Goal: Contribute content: Add original content to the website for others to see

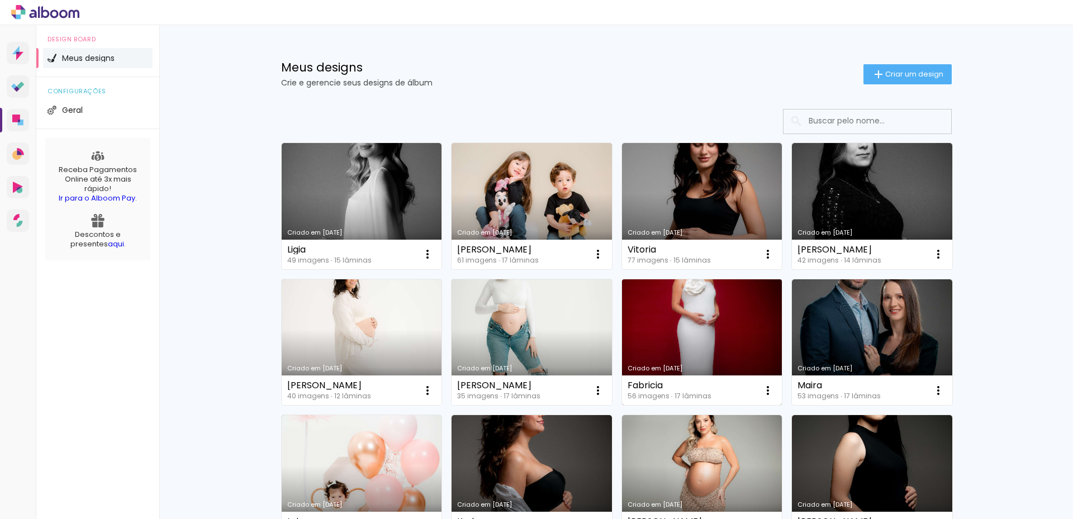
click at [704, 346] on link "Criado em [DATE]" at bounding box center [702, 342] width 160 height 126
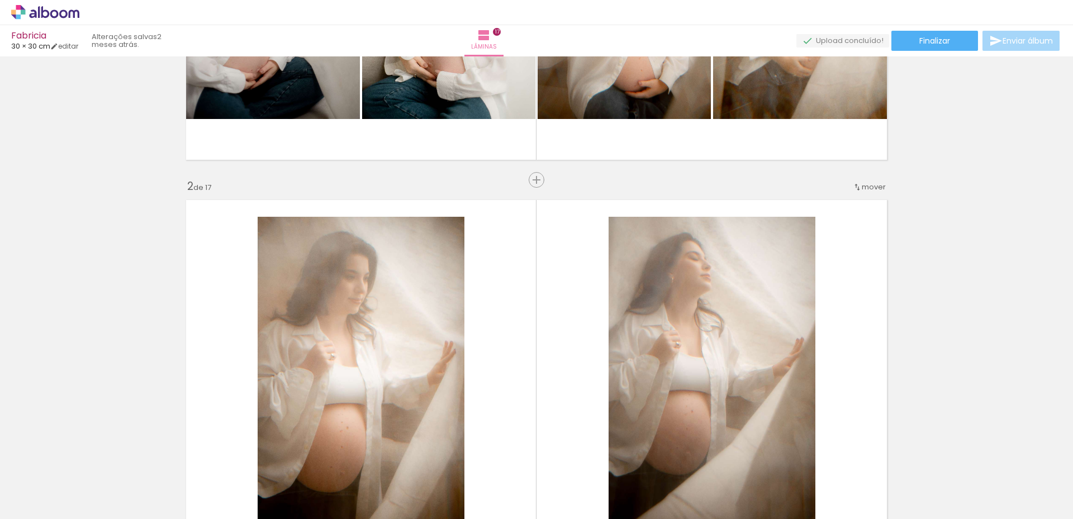
scroll to position [56, 0]
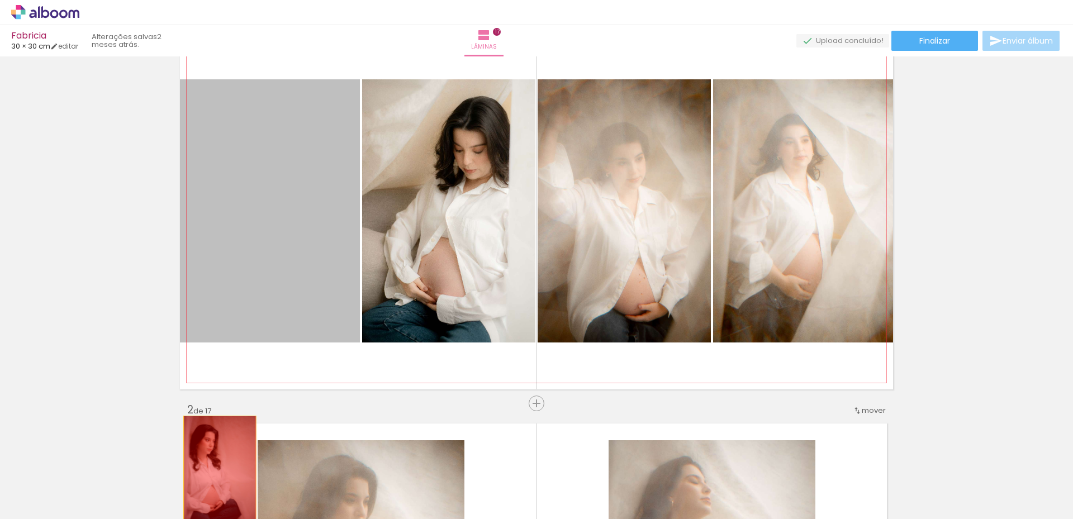
drag, startPoint x: 261, startPoint y: 240, endPoint x: 346, endPoint y: 268, distance: 89.4
click at [217, 473] on quentale-workspace at bounding box center [536, 259] width 1073 height 519
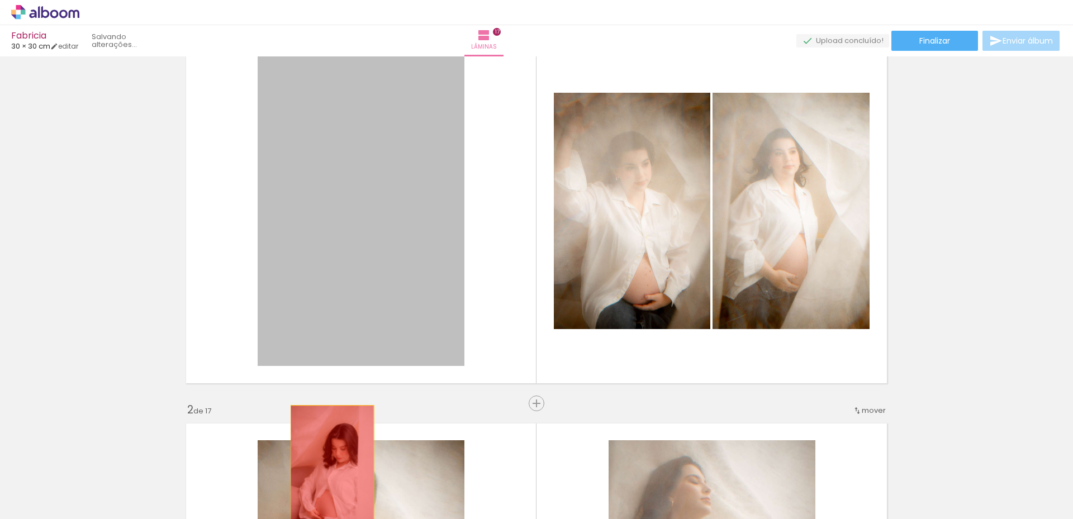
drag, startPoint x: 339, startPoint y: 366, endPoint x: 329, endPoint y: 468, distance: 102.2
click at [329, 468] on quentale-workspace at bounding box center [536, 259] width 1073 height 519
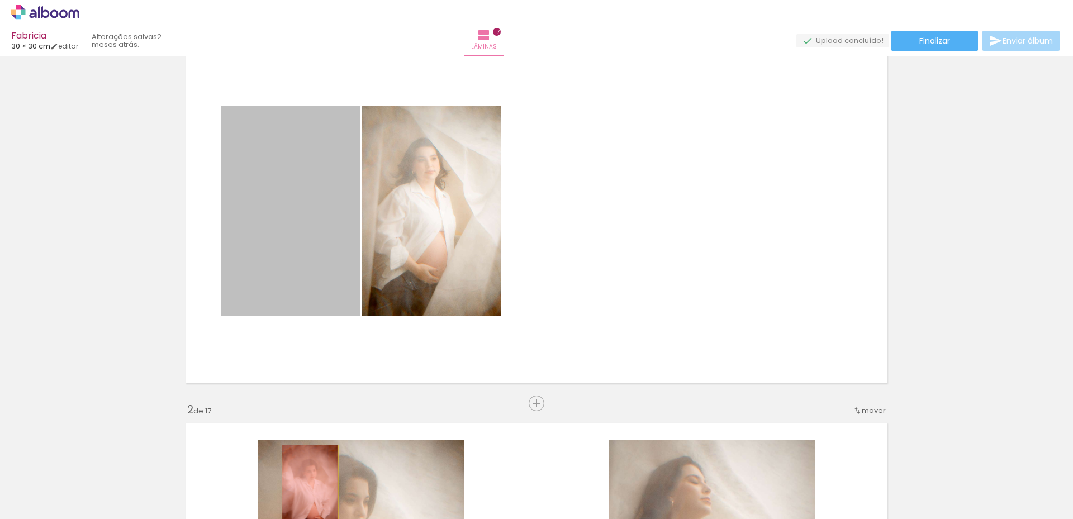
drag, startPoint x: 311, startPoint y: 283, endPoint x: 302, endPoint y: 390, distance: 107.1
click at [306, 487] on quentale-workspace at bounding box center [536, 259] width 1073 height 519
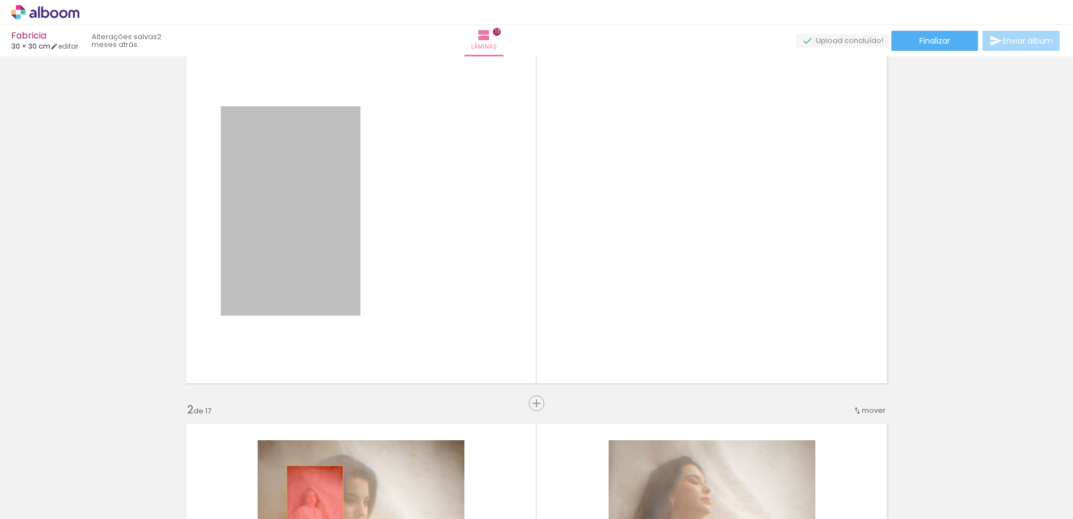
drag, startPoint x: 304, startPoint y: 279, endPoint x: 312, endPoint y: 461, distance: 182.4
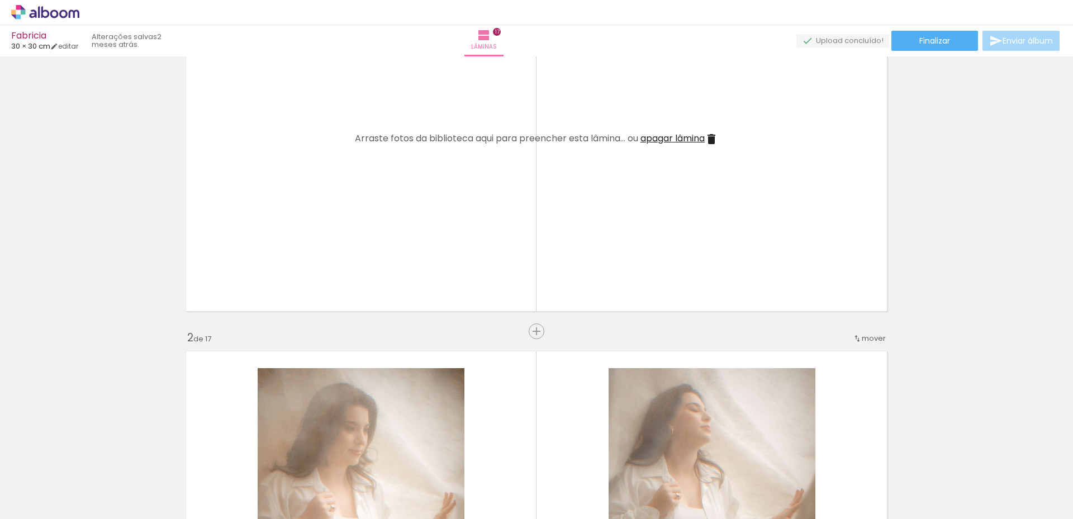
scroll to position [279, 0]
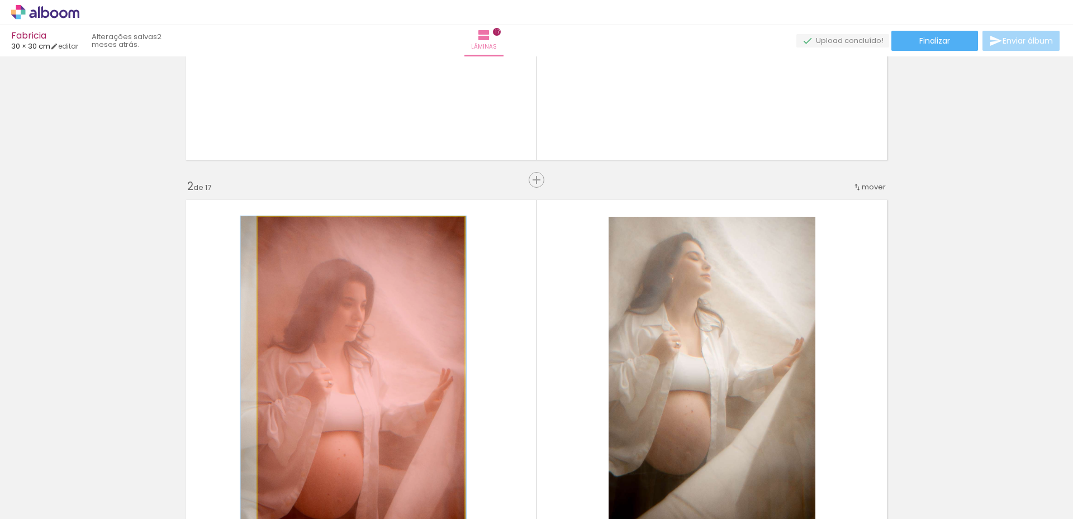
drag, startPoint x: 320, startPoint y: 360, endPoint x: 326, endPoint y: 426, distance: 66.2
click at [317, 488] on quentale-workspace at bounding box center [536, 259] width 1073 height 519
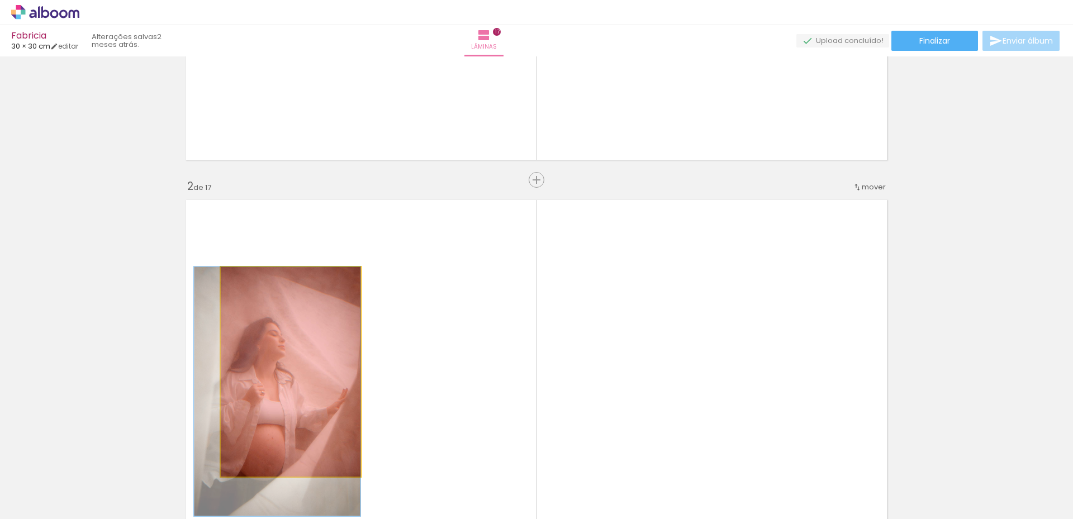
drag, startPoint x: 331, startPoint y: 367, endPoint x: 314, endPoint y: 476, distance: 110.3
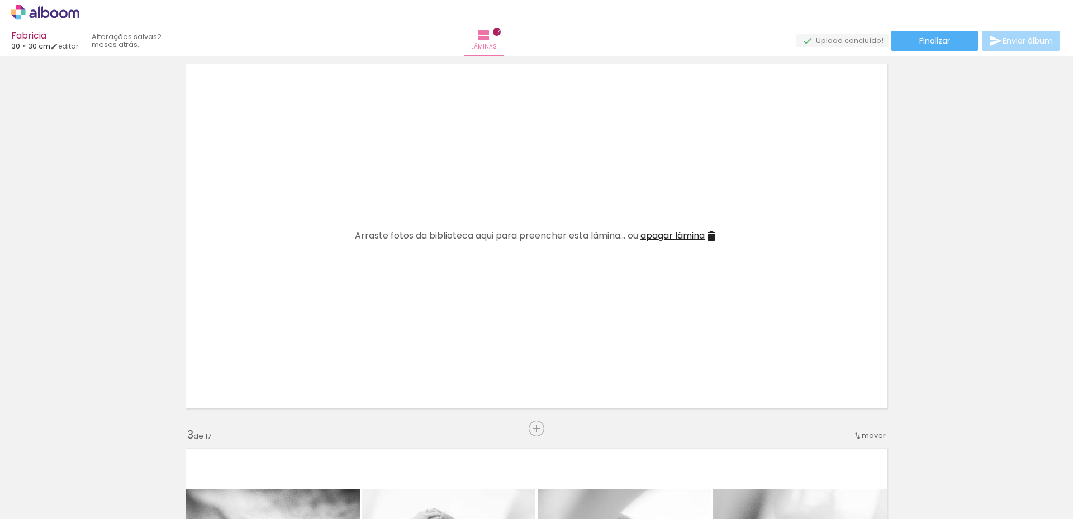
scroll to position [503, 0]
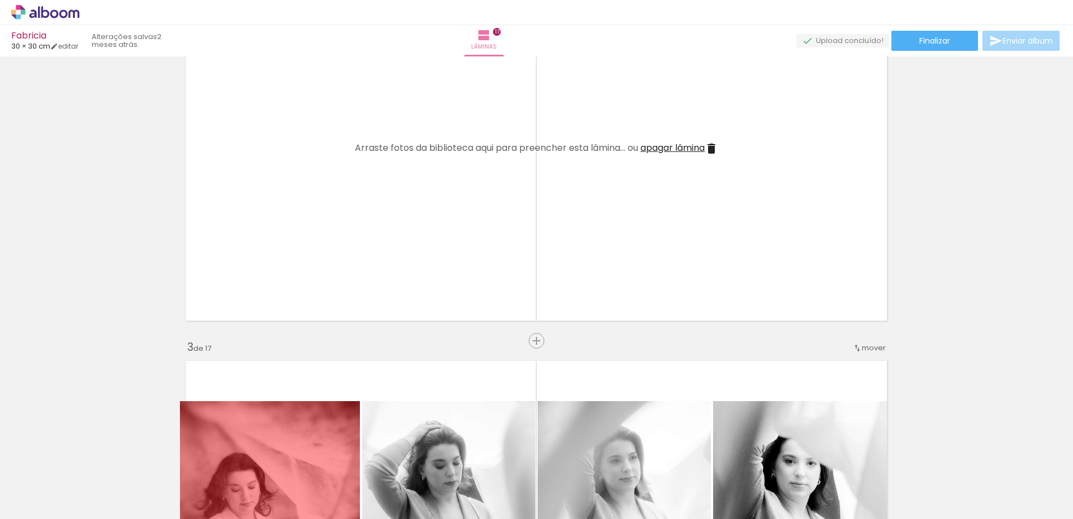
drag, startPoint x: 283, startPoint y: 428, endPoint x: 282, endPoint y: 443, distance: 15.1
click at [293, 484] on quentale-workspace at bounding box center [536, 259] width 1073 height 519
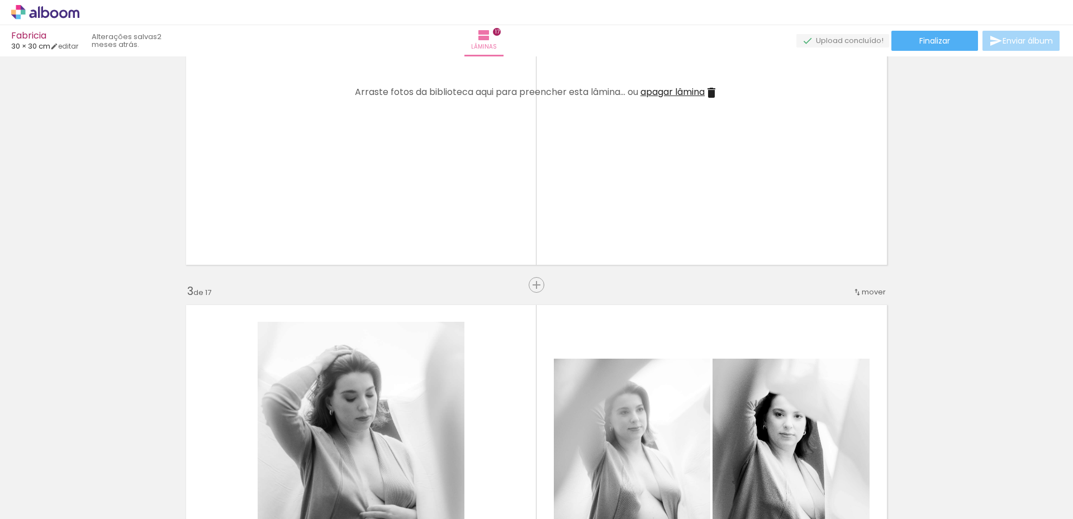
scroll to position [671, 0]
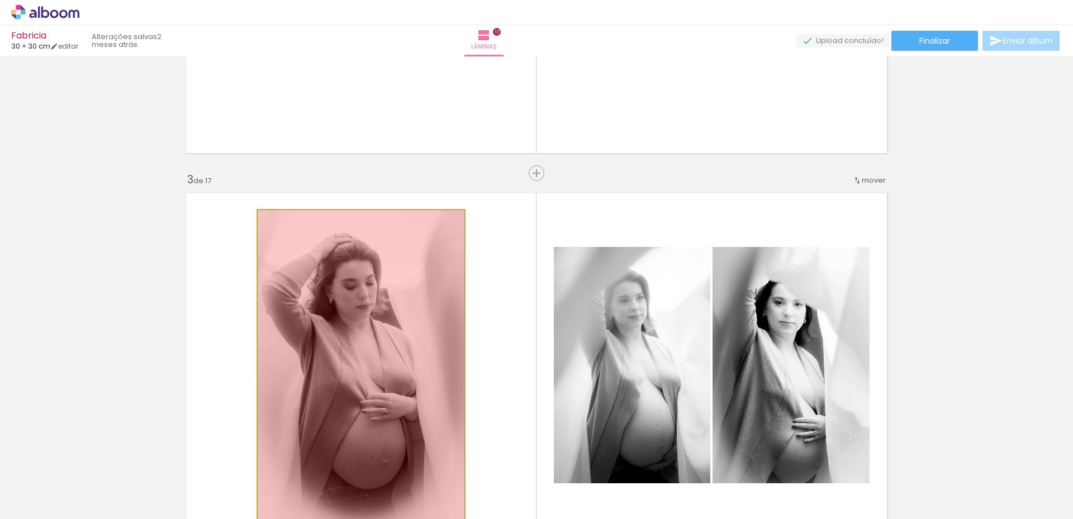
drag, startPoint x: 365, startPoint y: 378, endPoint x: 362, endPoint y: 477, distance: 99.5
click at [362, 477] on quentale-workspace at bounding box center [536, 259] width 1073 height 519
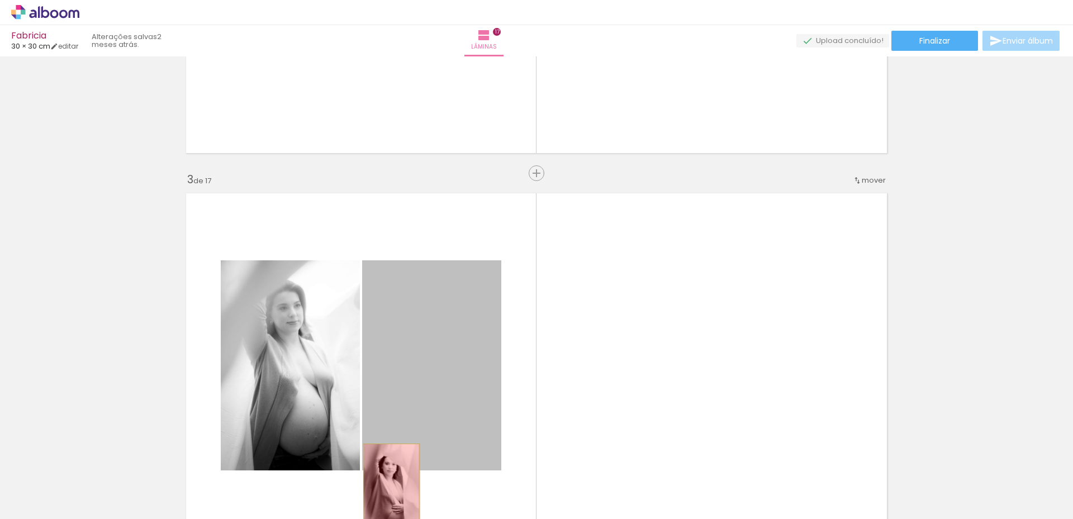
drag, startPoint x: 395, startPoint y: 367, endPoint x: 341, endPoint y: 437, distance: 87.6
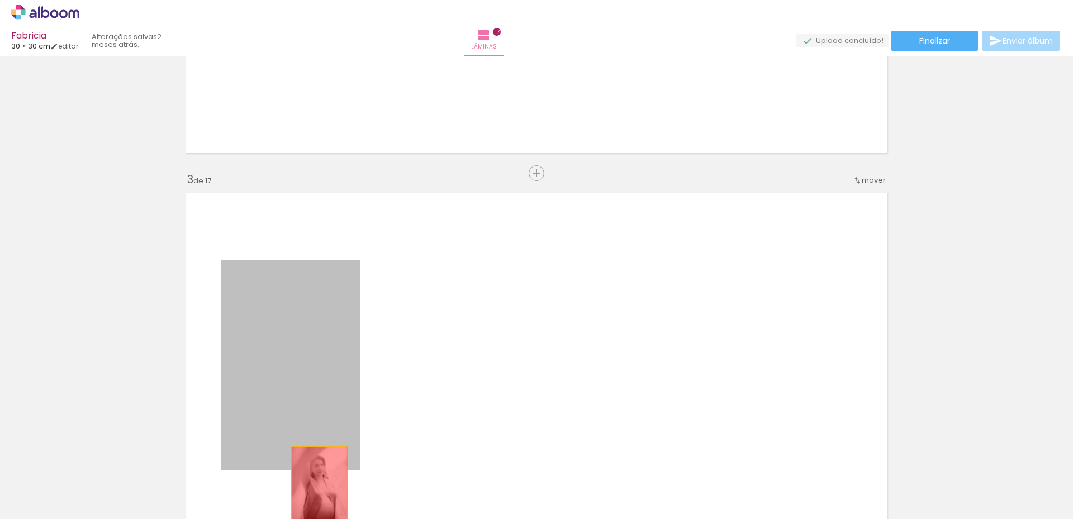
drag, startPoint x: 300, startPoint y: 406, endPoint x: 315, endPoint y: 489, distance: 84.2
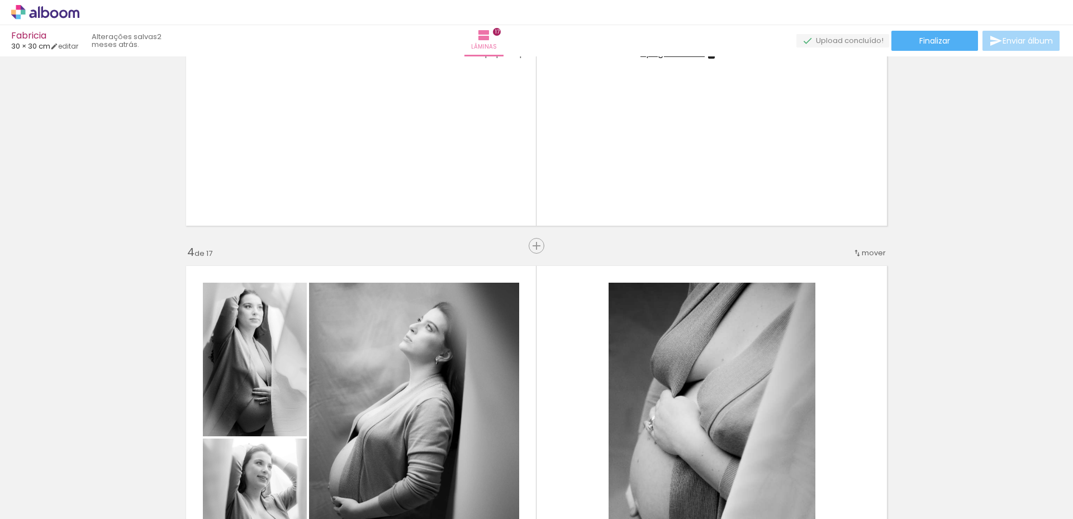
scroll to position [1006, 0]
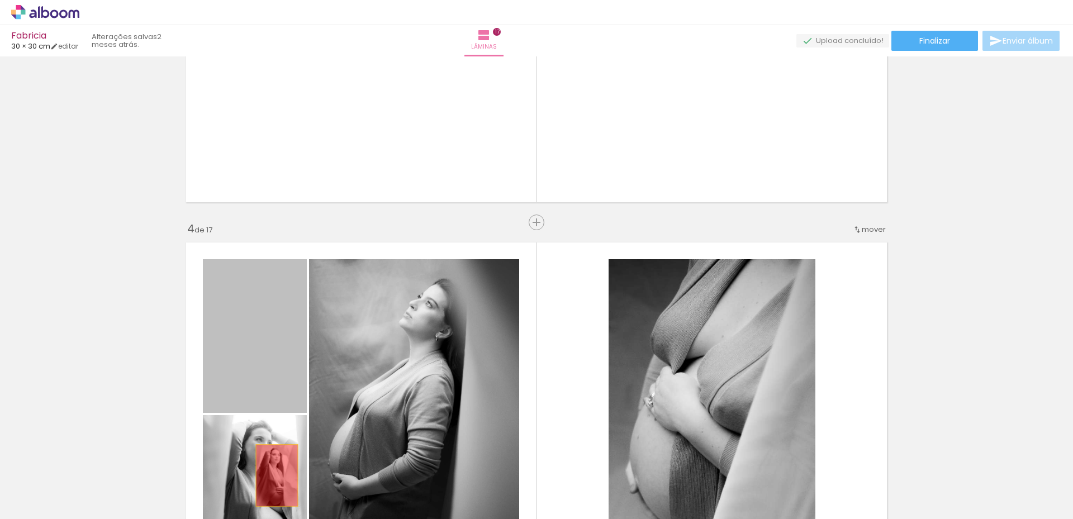
drag, startPoint x: 265, startPoint y: 431, endPoint x: 260, endPoint y: 435, distance: 6.3
click at [274, 483] on quentale-workspace at bounding box center [536, 259] width 1073 height 519
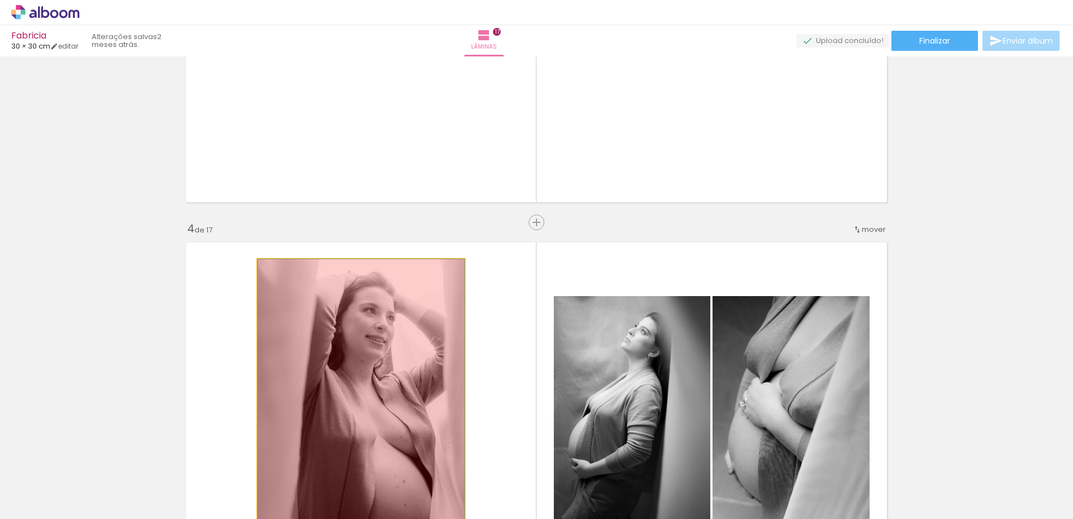
drag, startPoint x: 269, startPoint y: 457, endPoint x: 315, endPoint y: 428, distance: 54.3
click at [293, 488] on quentale-workspace at bounding box center [536, 259] width 1073 height 519
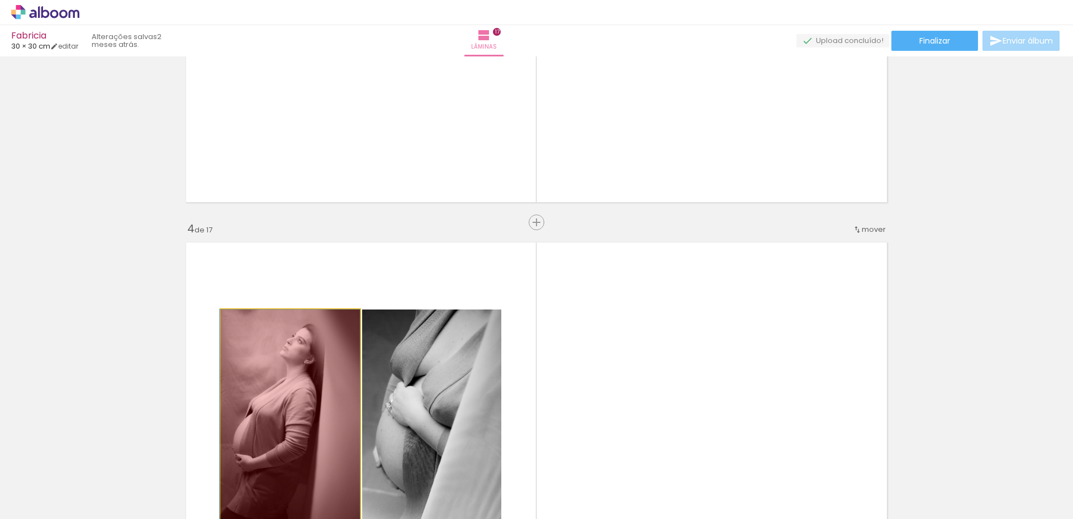
drag, startPoint x: 325, startPoint y: 402, endPoint x: 322, endPoint y: 494, distance: 91.1
click at [322, 494] on quentale-workspace at bounding box center [536, 259] width 1073 height 519
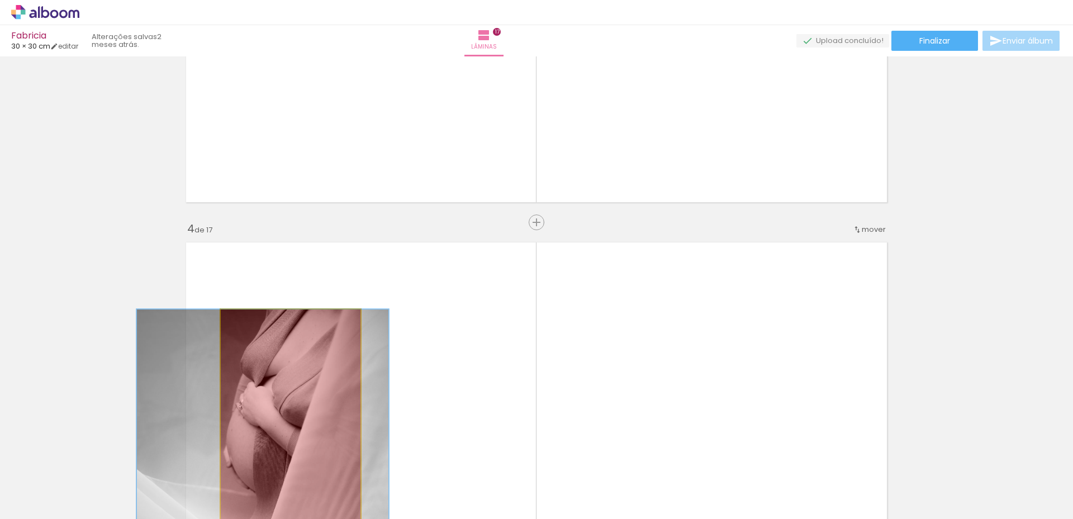
drag, startPoint x: 309, startPoint y: 411, endPoint x: 302, endPoint y: 486, distance: 75.7
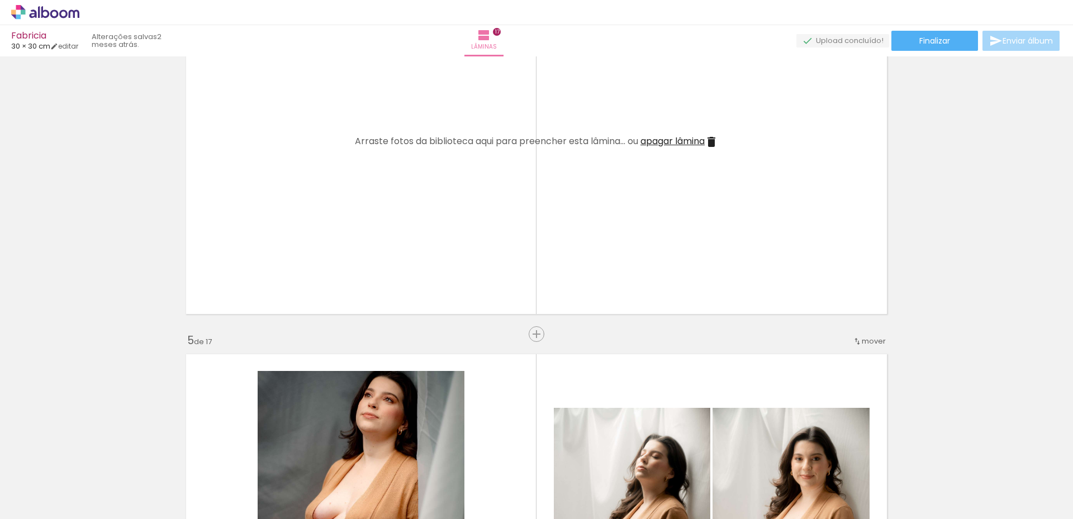
scroll to position [1285, 0]
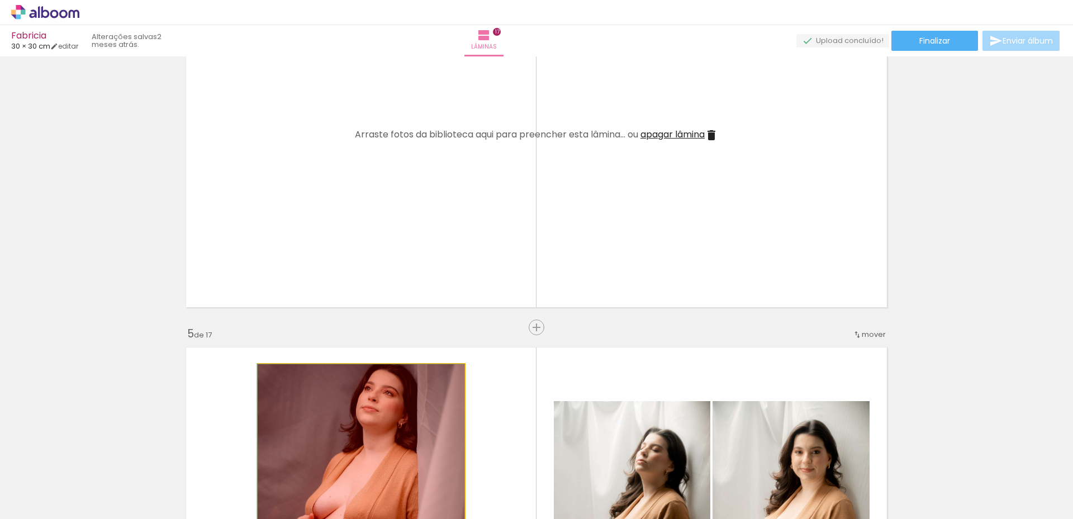
drag, startPoint x: 309, startPoint y: 416, endPoint x: 316, endPoint y: 478, distance: 62.5
click at [316, 478] on quentale-workspace at bounding box center [536, 259] width 1073 height 519
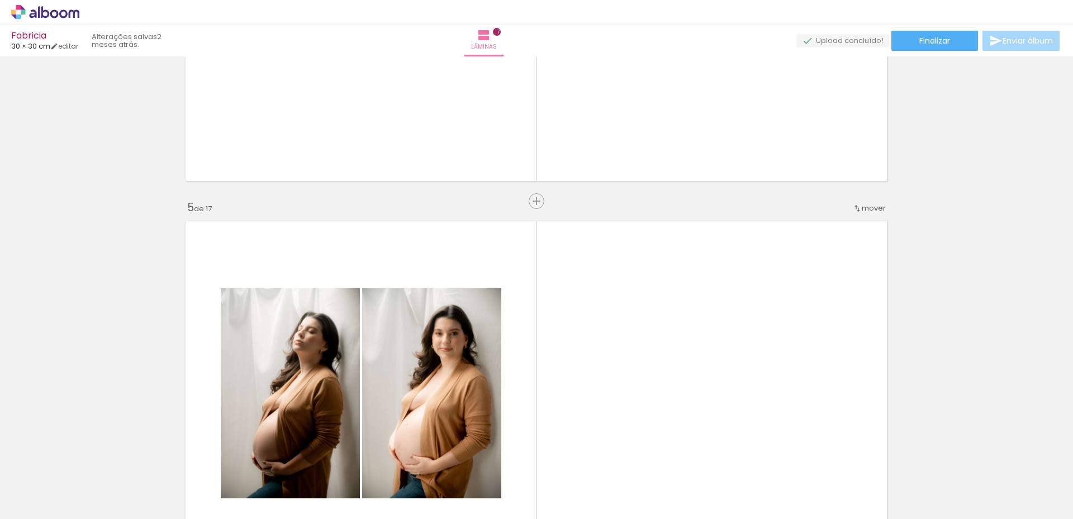
scroll to position [1453, 0]
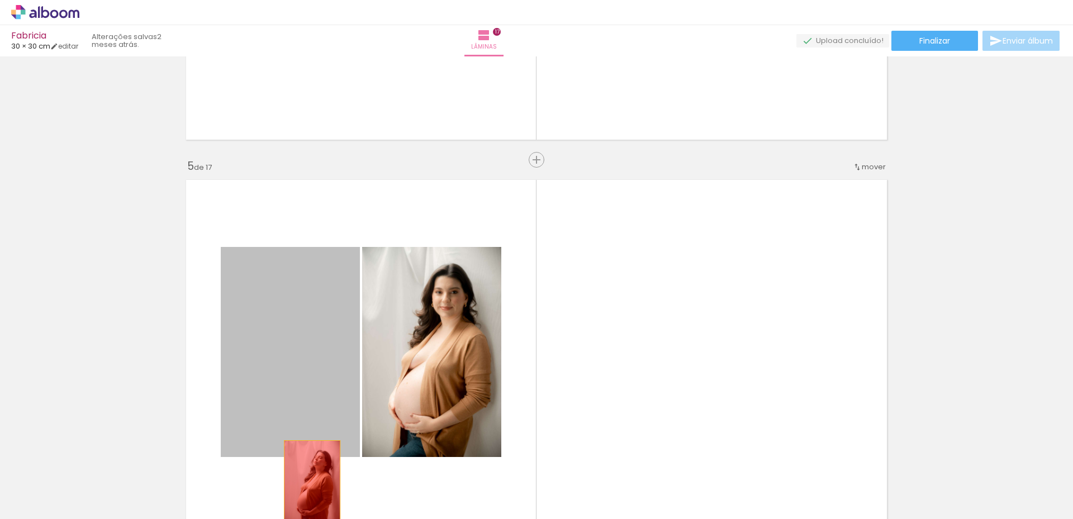
drag, startPoint x: 307, startPoint y: 368, endPoint x: 308, endPoint y: 483, distance: 115.1
click at [308, 483] on quentale-workspace at bounding box center [536, 259] width 1073 height 519
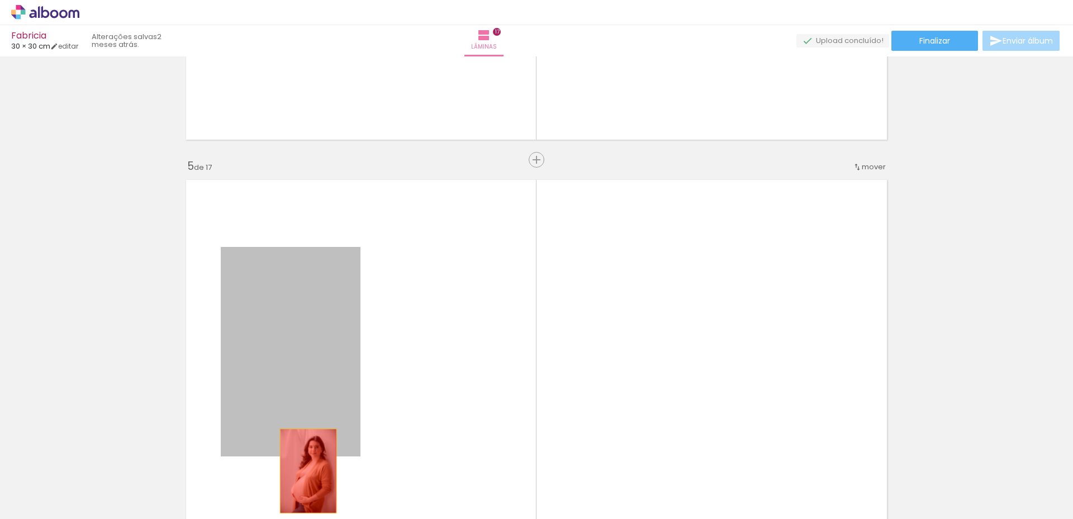
drag, startPoint x: 311, startPoint y: 395, endPoint x: 304, endPoint y: 471, distance: 76.9
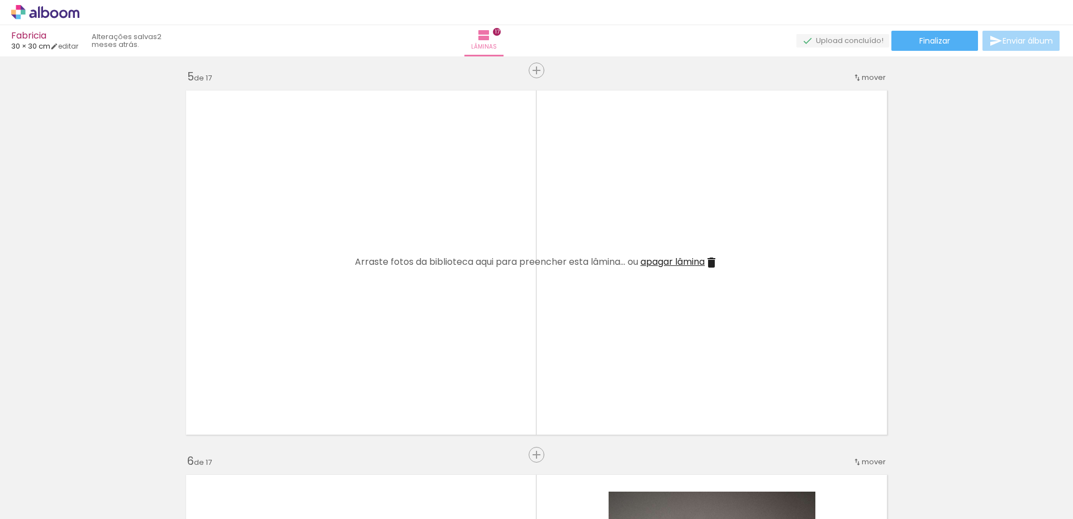
scroll to position [1677, 0]
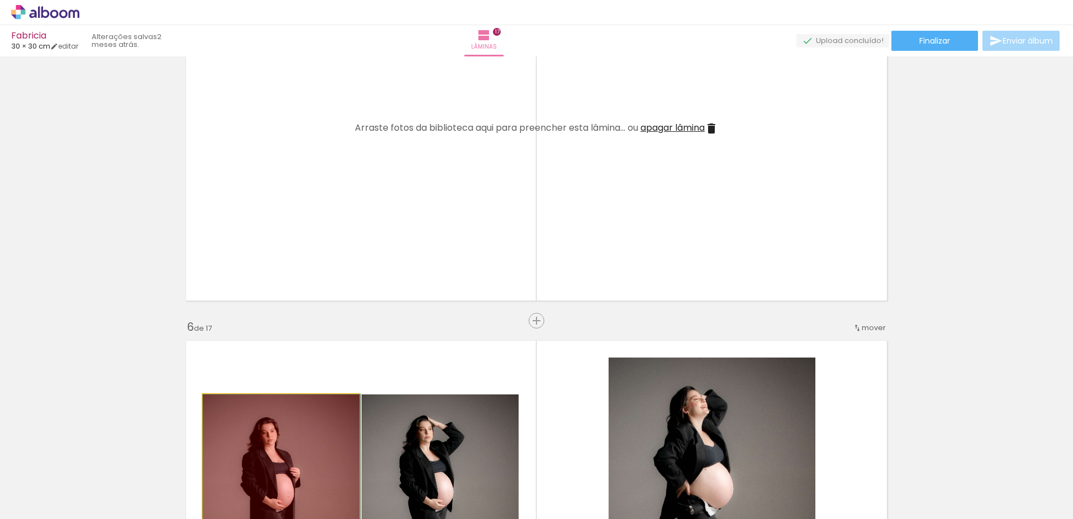
drag, startPoint x: 290, startPoint y: 425, endPoint x: 297, endPoint y: 486, distance: 61.4
click at [297, 486] on quentale-workspace at bounding box center [536, 259] width 1073 height 519
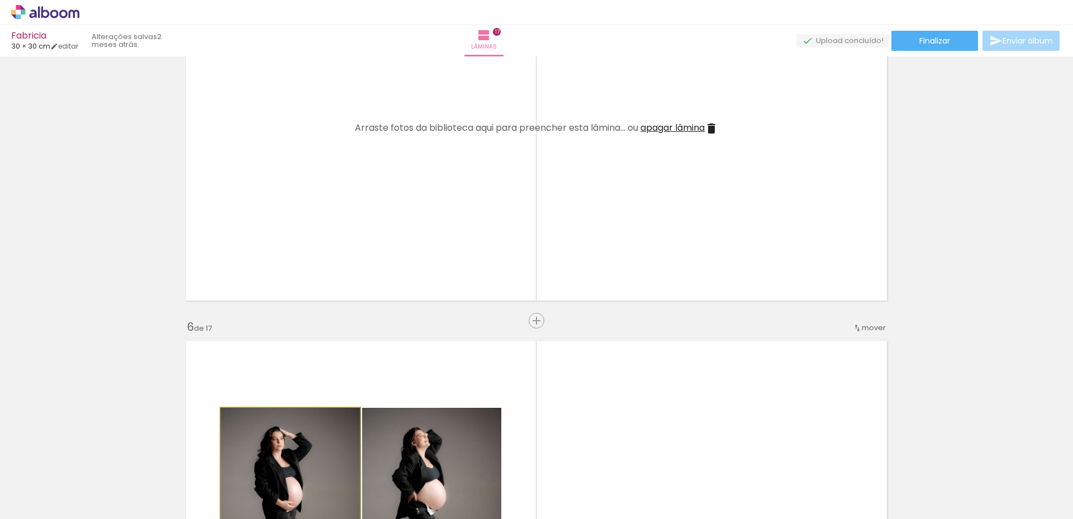
drag, startPoint x: 302, startPoint y: 440, endPoint x: 307, endPoint y: 470, distance: 30.6
click at [305, 473] on quentale-workspace at bounding box center [536, 259] width 1073 height 519
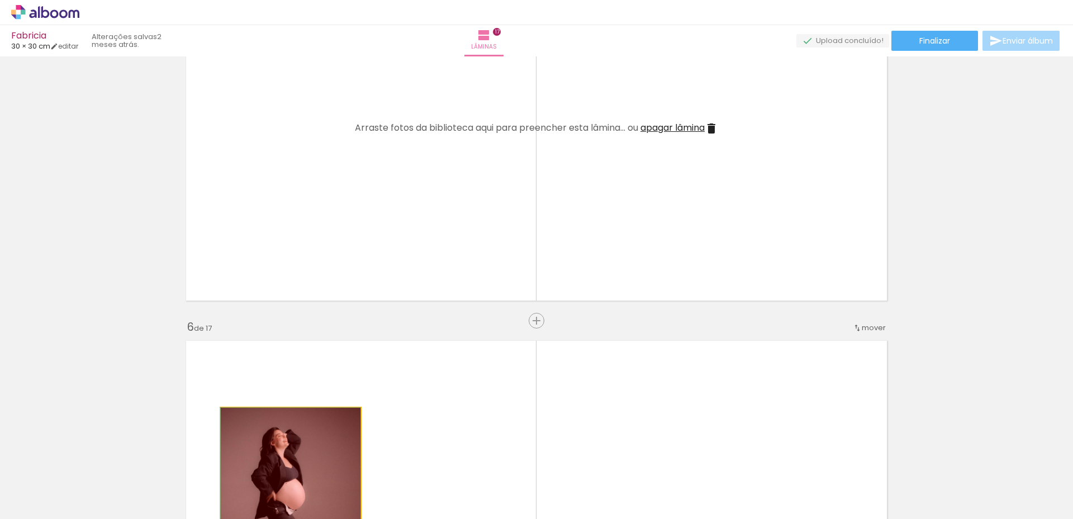
drag, startPoint x: 322, startPoint y: 442, endPoint x: 321, endPoint y: 466, distance: 24.1
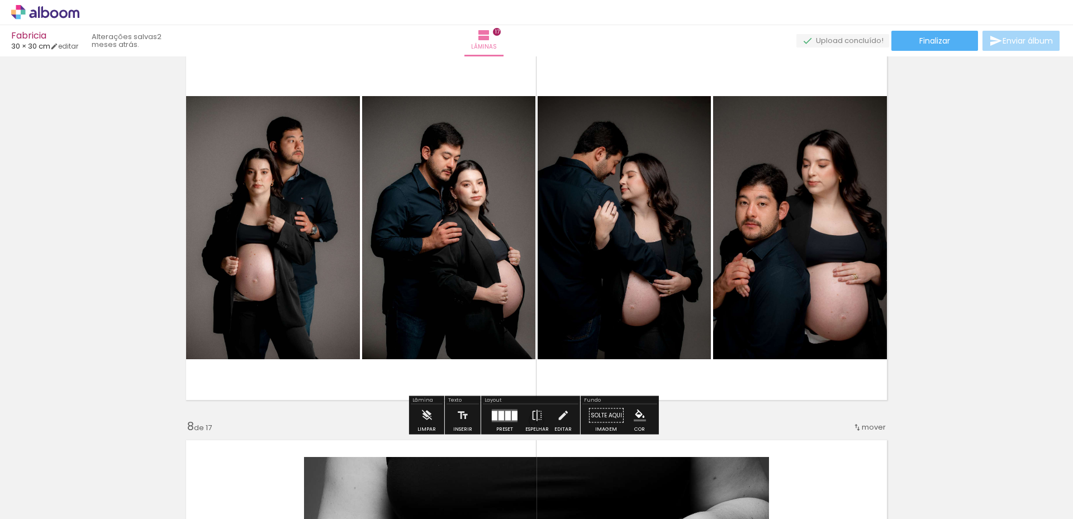
scroll to position [2347, 0]
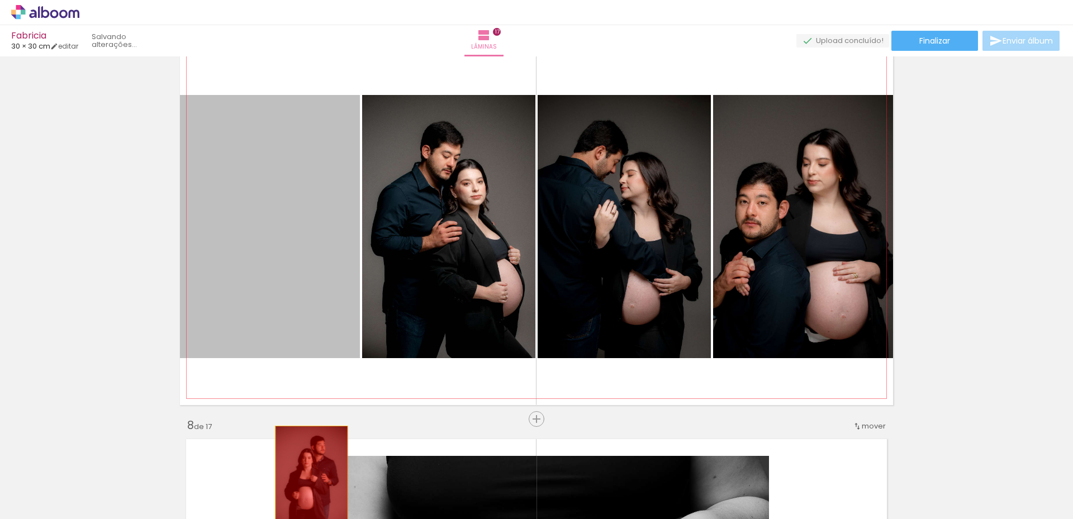
drag, startPoint x: 284, startPoint y: 369, endPoint x: 330, endPoint y: 334, distance: 57.9
click at [307, 472] on quentale-workspace at bounding box center [536, 259] width 1073 height 519
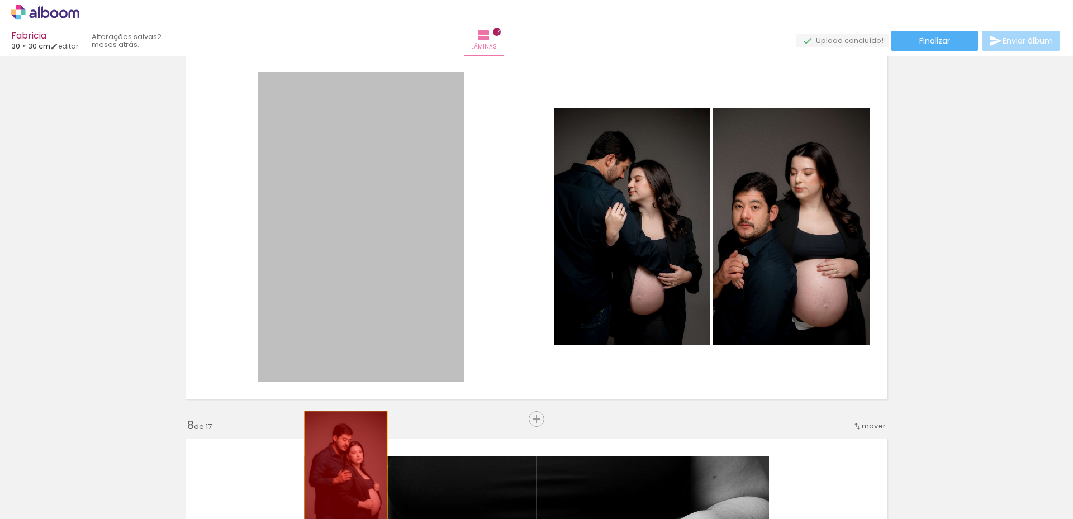
drag, startPoint x: 329, startPoint y: 319, endPoint x: 328, endPoint y: 424, distance: 105.1
click at [346, 483] on quentale-workspace at bounding box center [536, 259] width 1073 height 519
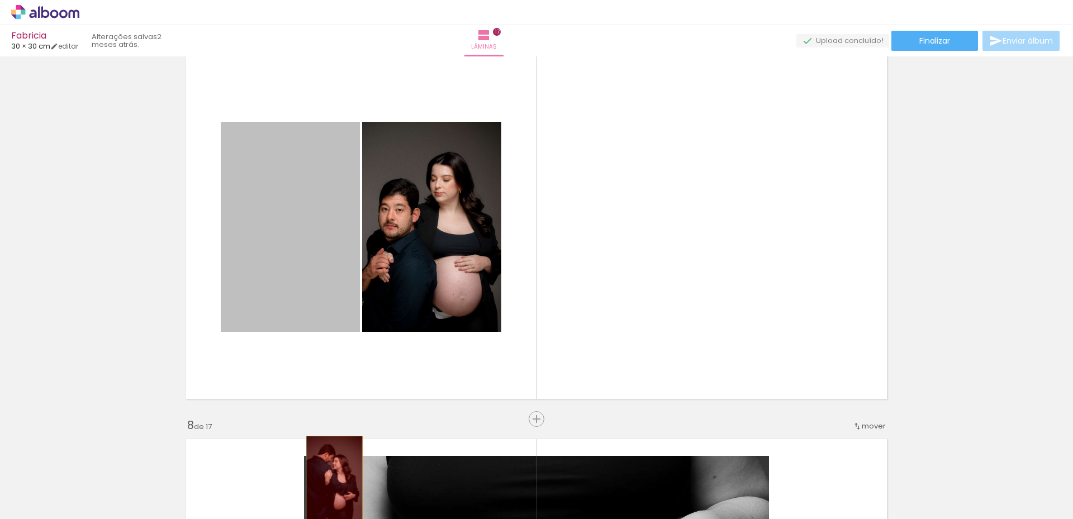
drag, startPoint x: 329, startPoint y: 302, endPoint x: 330, endPoint y: 478, distance: 176.6
click at [330, 478] on quentale-workspace at bounding box center [536, 259] width 1073 height 519
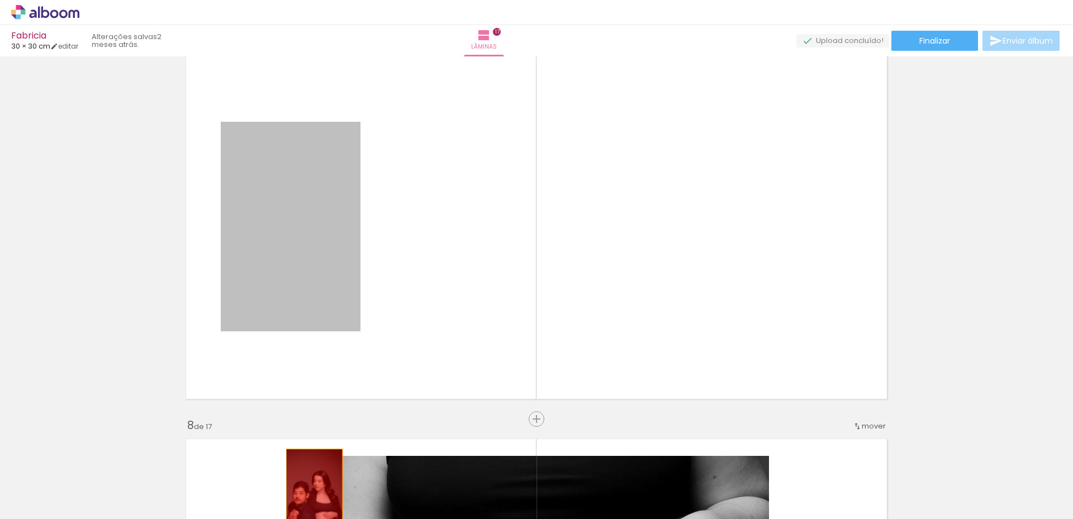
drag, startPoint x: 281, startPoint y: 256, endPoint x: 310, endPoint y: 491, distance: 237.2
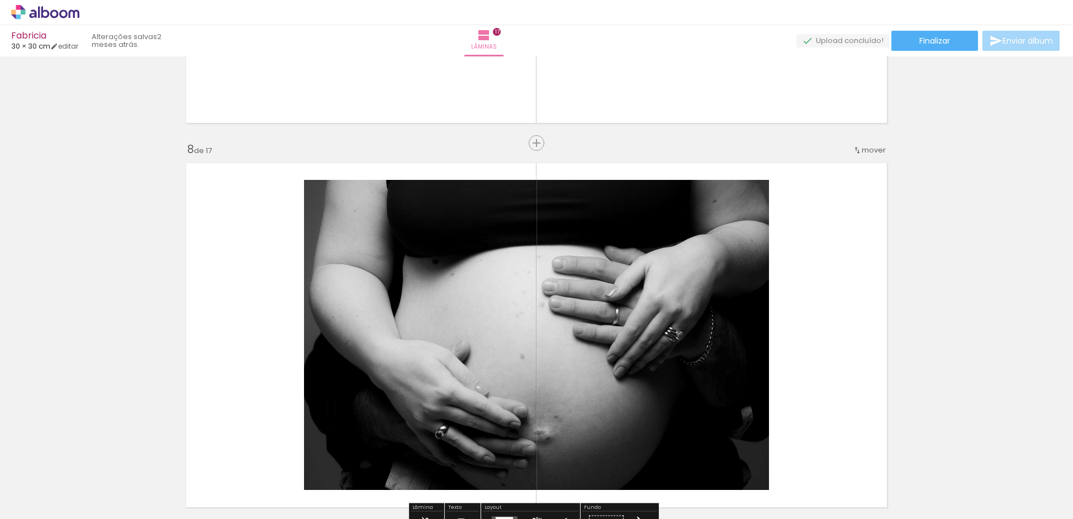
scroll to position [2627, 0]
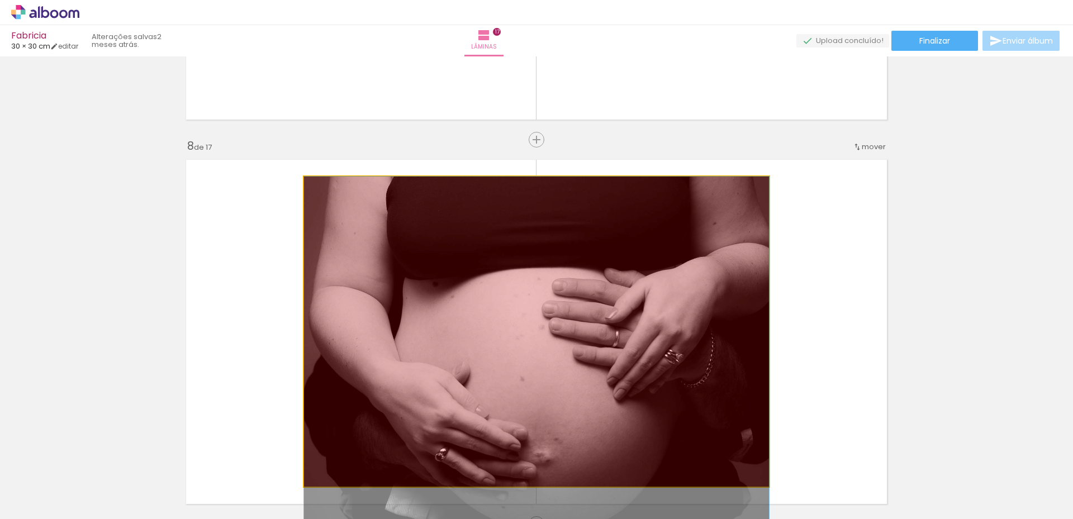
drag, startPoint x: 316, startPoint y: 401, endPoint x: 333, endPoint y: 482, distance: 82.9
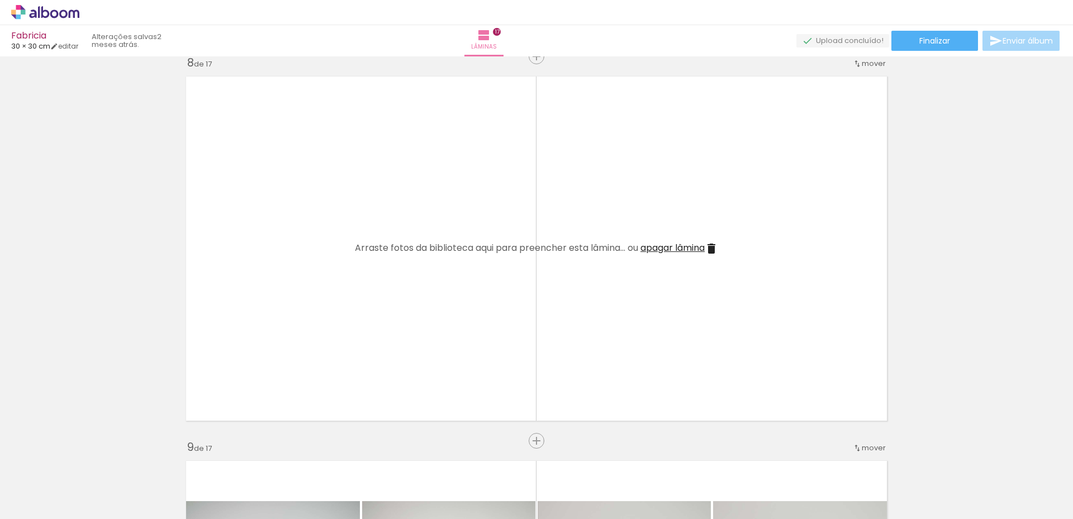
scroll to position [2906, 0]
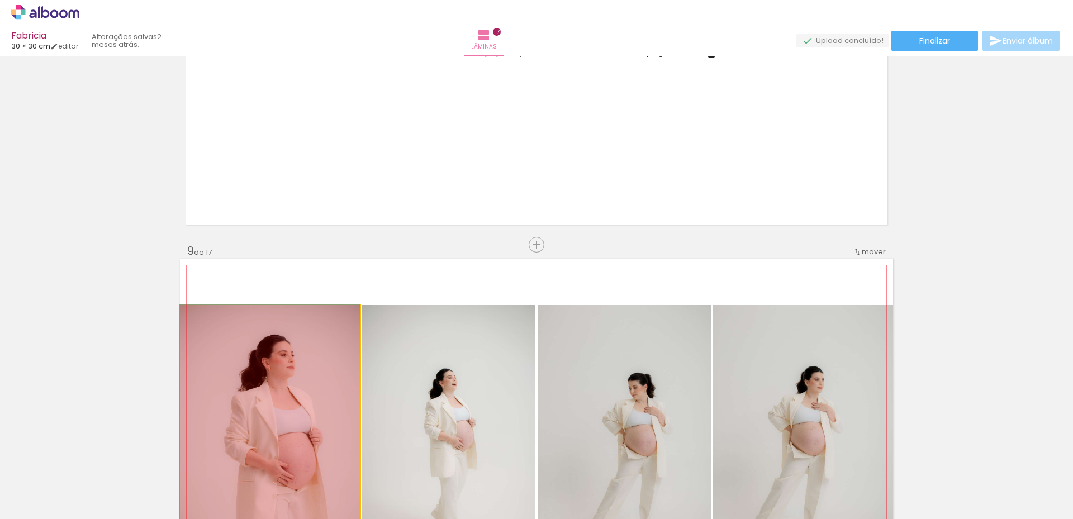
drag, startPoint x: 322, startPoint y: 385, endPoint x: 323, endPoint y: 486, distance: 101.7
click at [323, 486] on quentale-workspace at bounding box center [536, 259] width 1073 height 519
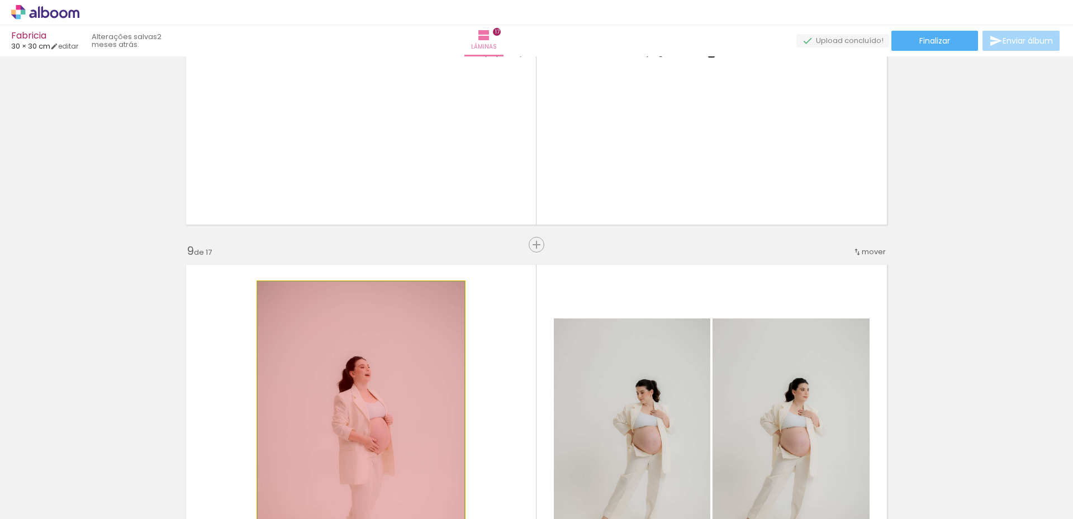
drag, startPoint x: 334, startPoint y: 405, endPoint x: 345, endPoint y: 472, distance: 67.4
click at [345, 472] on quentale-workspace at bounding box center [536, 259] width 1073 height 519
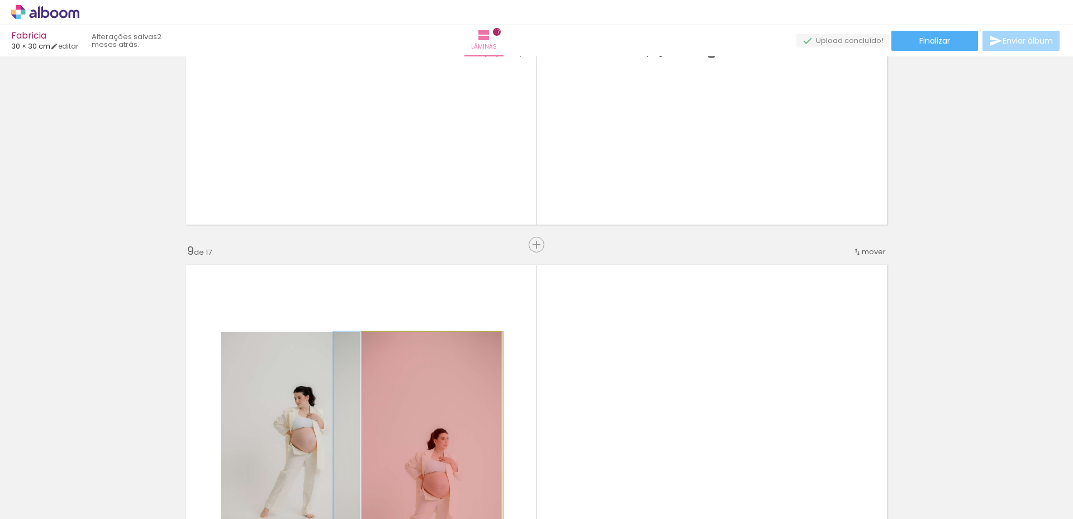
drag, startPoint x: 396, startPoint y: 419, endPoint x: 348, endPoint y: 456, distance: 60.6
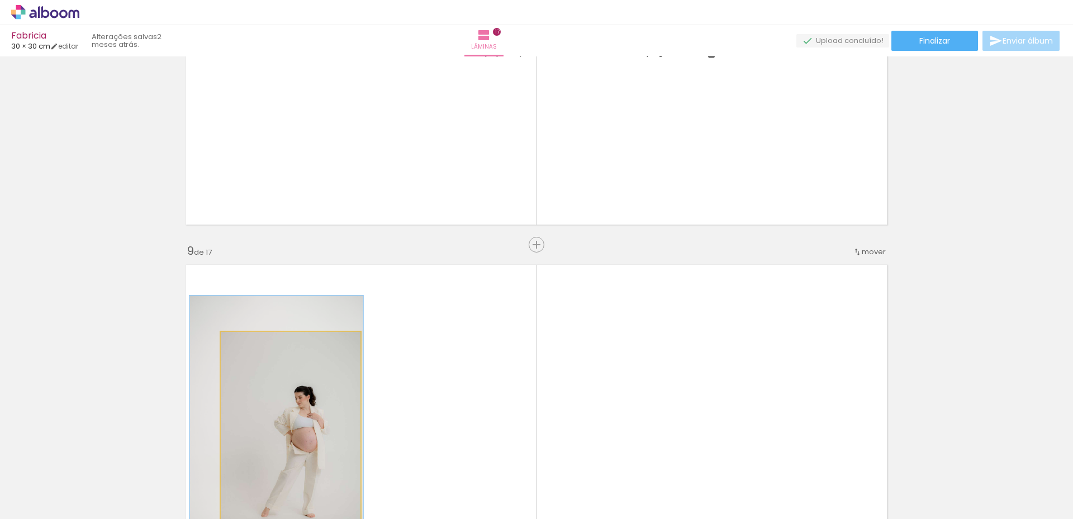
drag, startPoint x: 326, startPoint y: 443, endPoint x: 330, endPoint y: 477, distance: 34.3
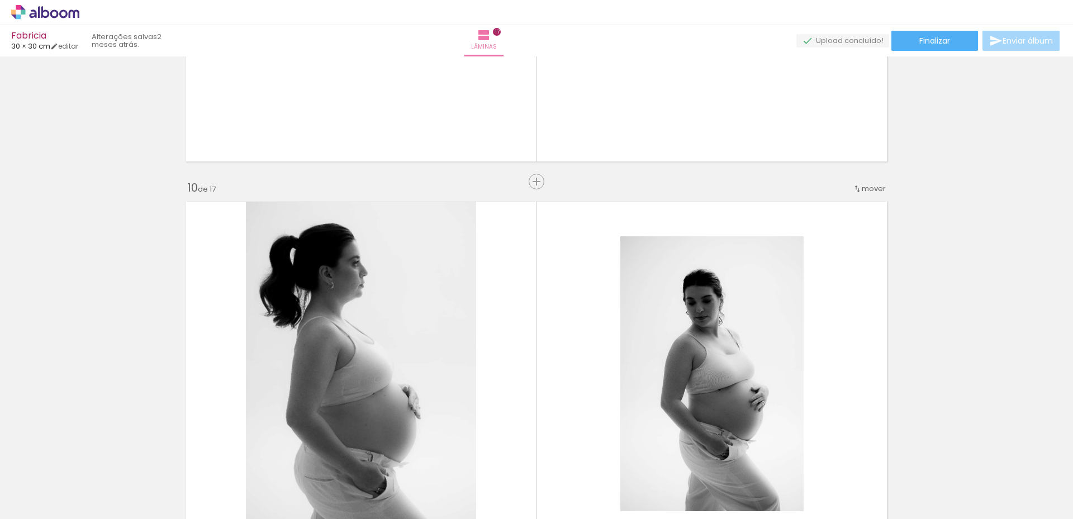
scroll to position [3465, 0]
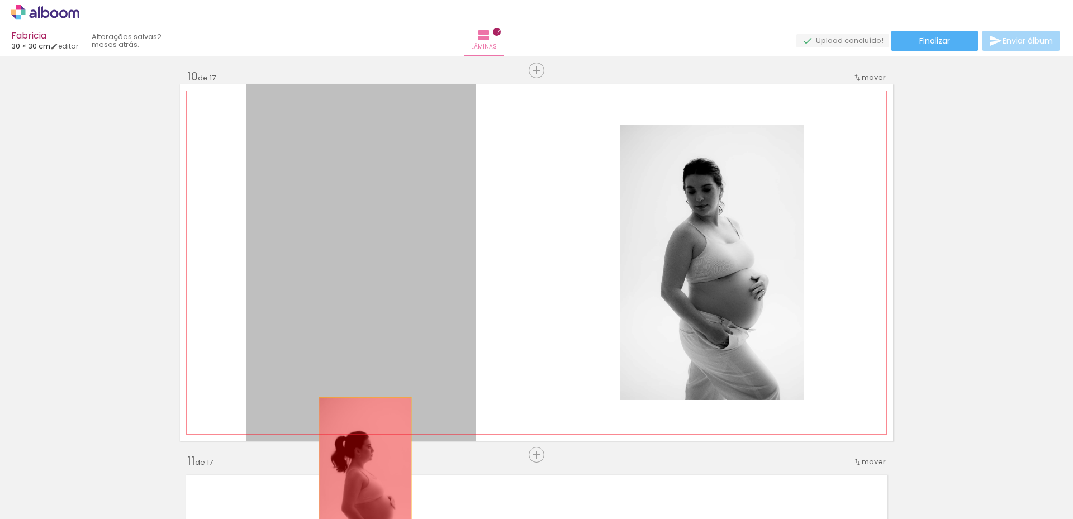
drag, startPoint x: 345, startPoint y: 345, endPoint x: 389, endPoint y: 370, distance: 50.5
click at [362, 469] on quentale-workspace at bounding box center [536, 259] width 1073 height 519
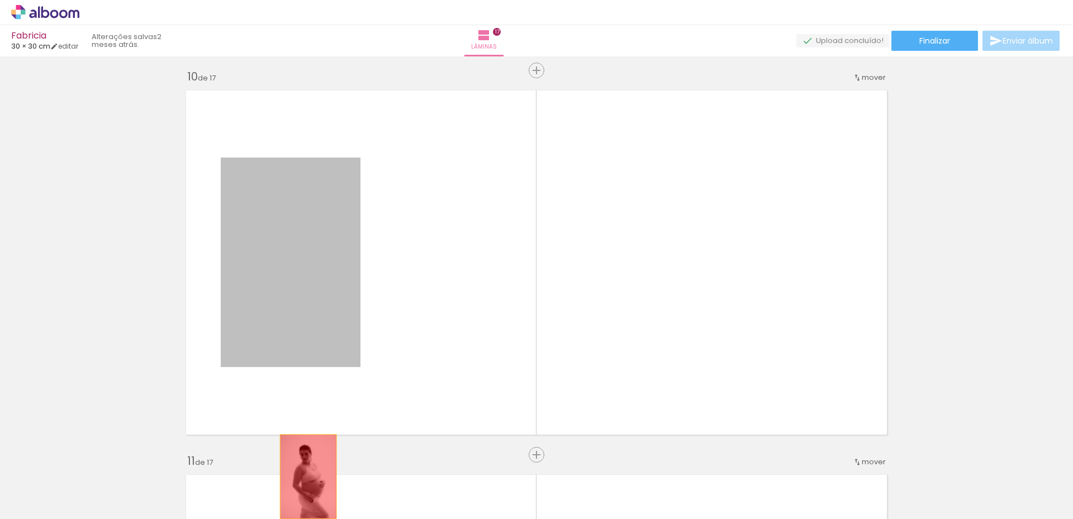
drag
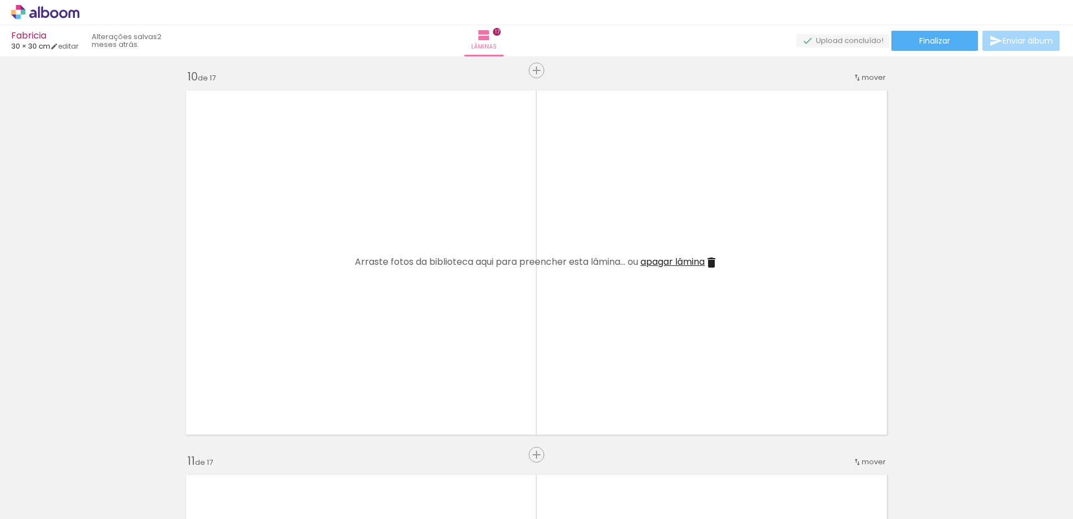
scroll to position [3801, 0]
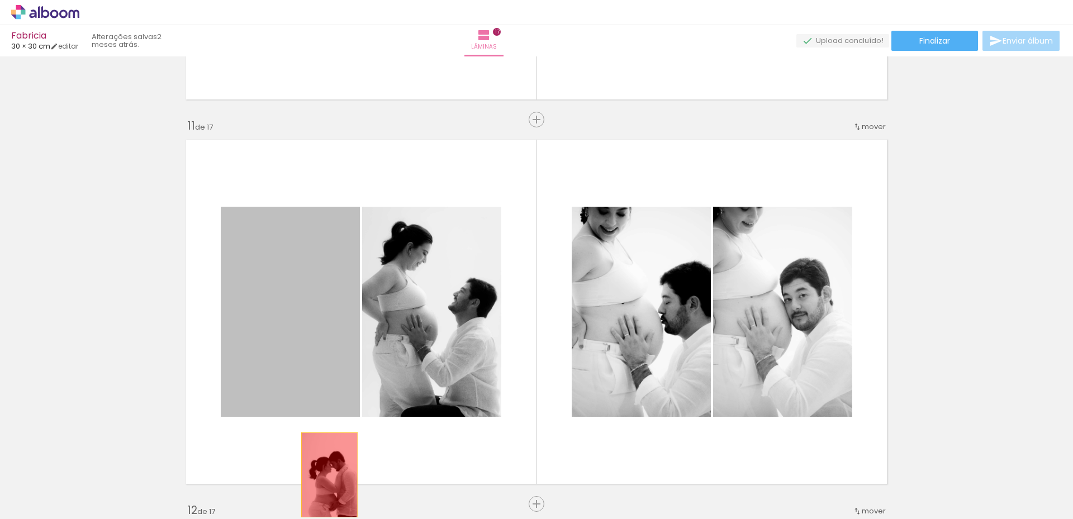
click at [325, 475] on quentale-workspace at bounding box center [536, 259] width 1073 height 519
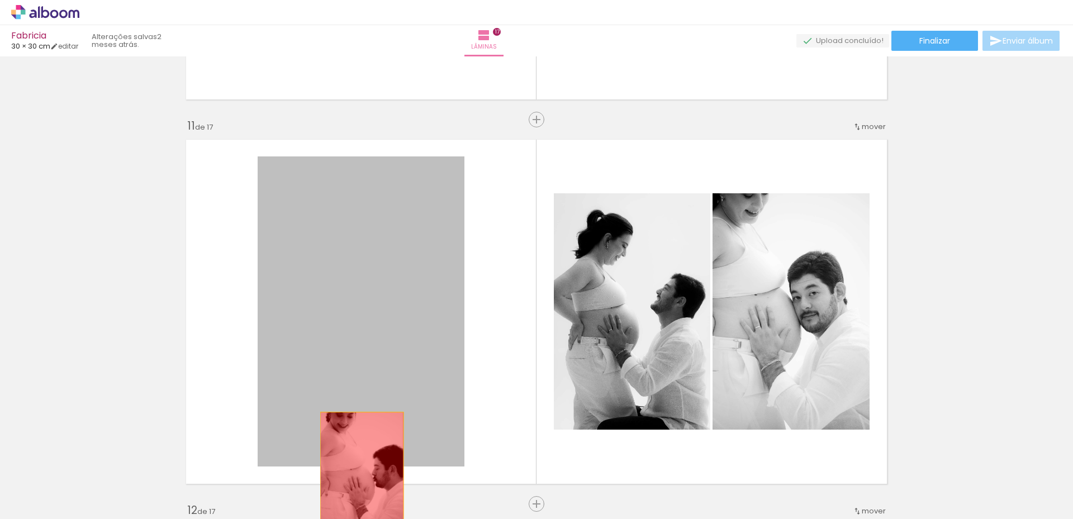
click at [359, 479] on quentale-workspace at bounding box center [536, 259] width 1073 height 519
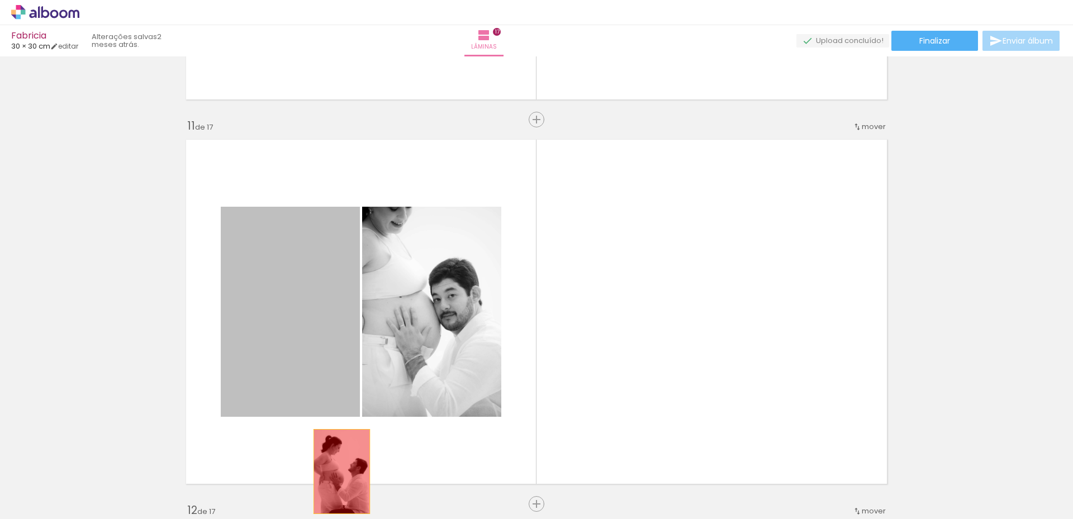
click at [339, 475] on quentale-workspace at bounding box center [536, 259] width 1073 height 519
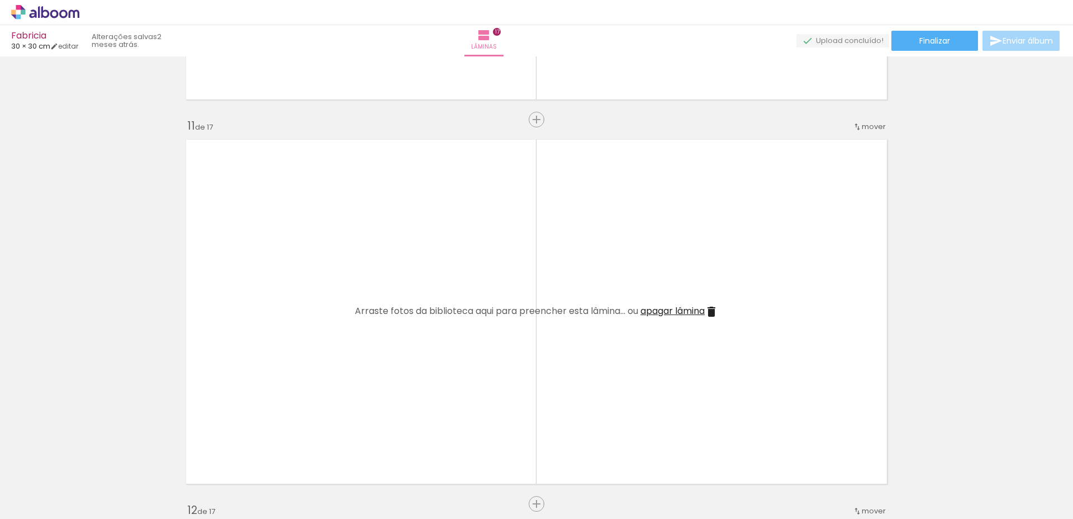
scroll to position [4024, 0]
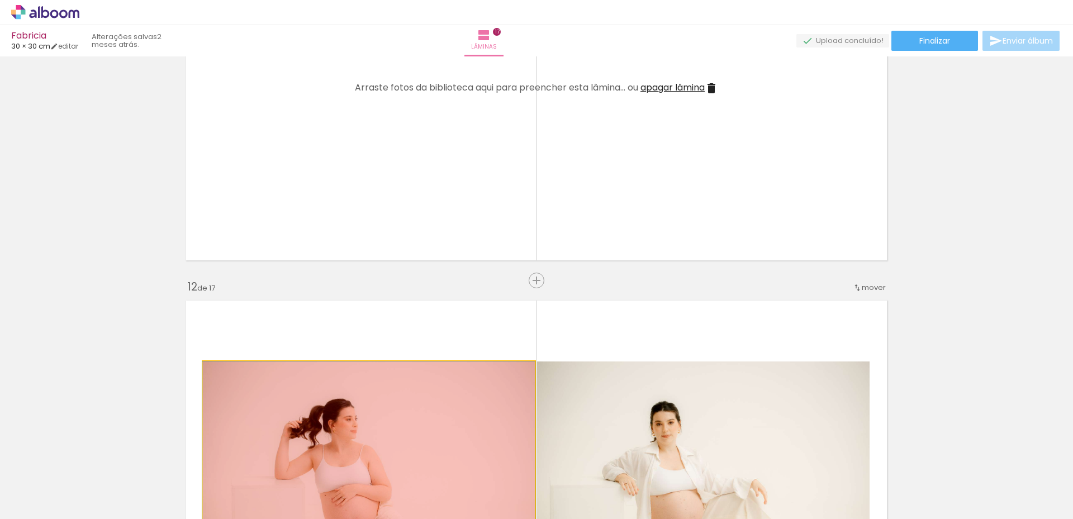
click at [293, 488] on quentale-workspace at bounding box center [536, 259] width 1073 height 519
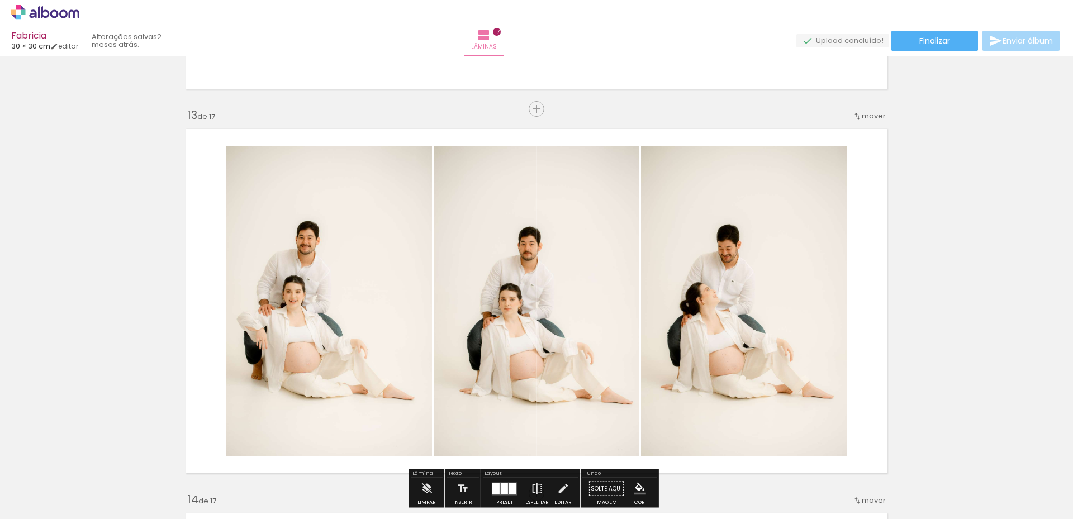
scroll to position [4583, 0]
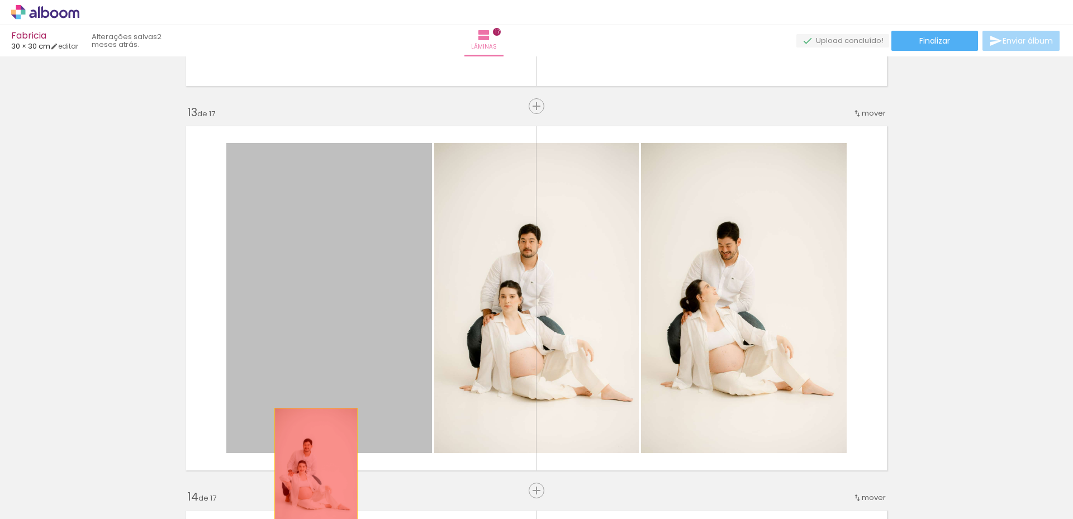
click at [312, 471] on quentale-workspace at bounding box center [536, 259] width 1073 height 519
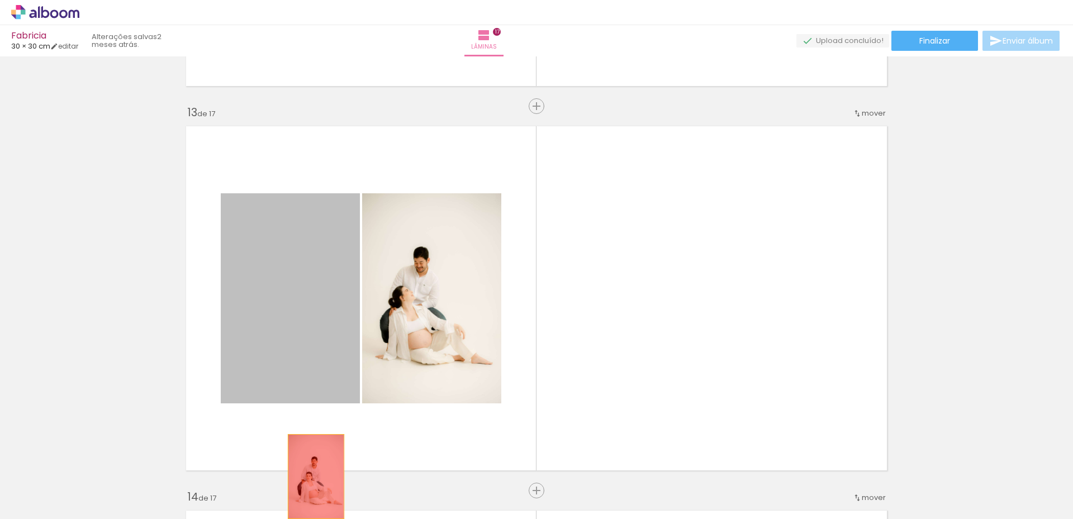
click at [311, 488] on quentale-workspace at bounding box center [536, 259] width 1073 height 519
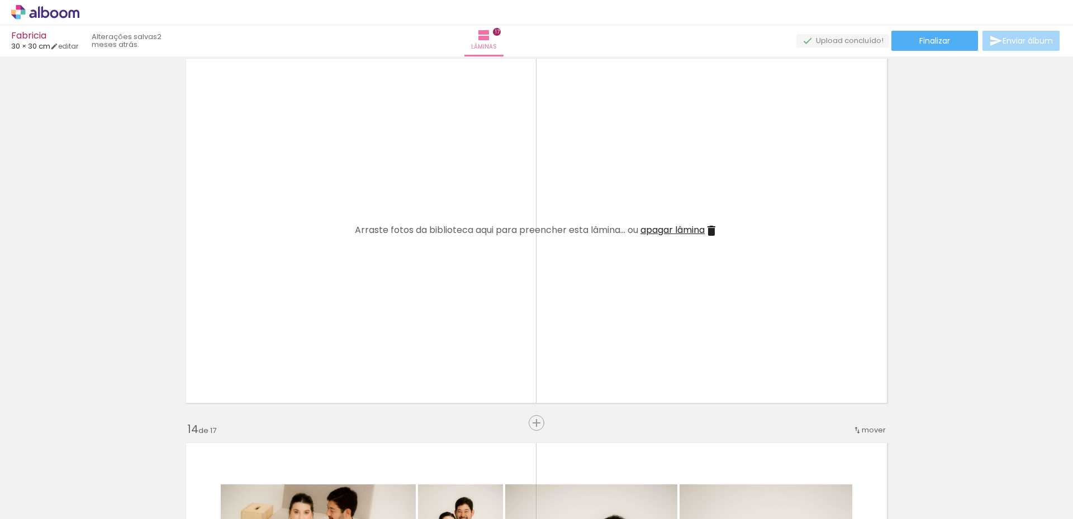
scroll to position [4807, 0]
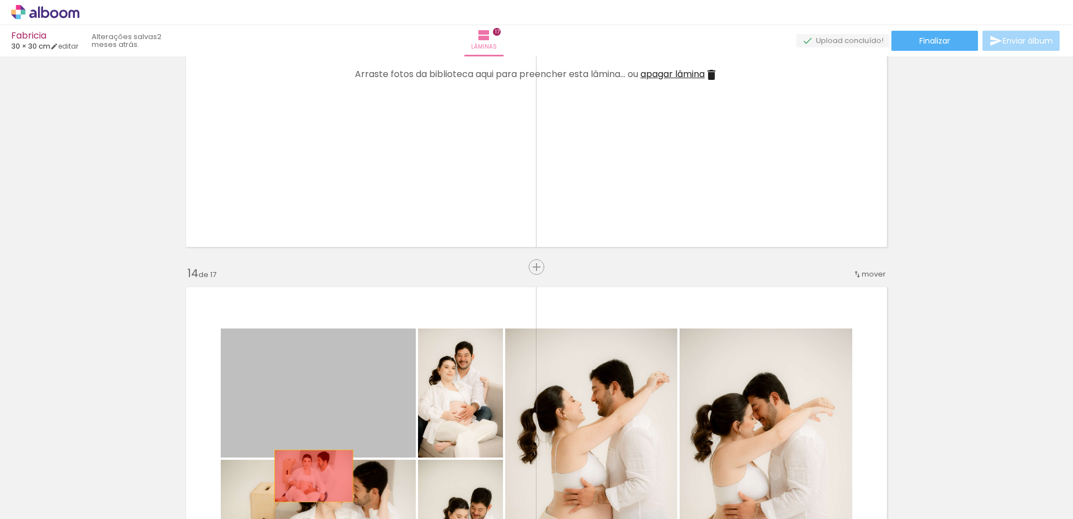
click at [309, 476] on quentale-workspace at bounding box center [536, 259] width 1073 height 519
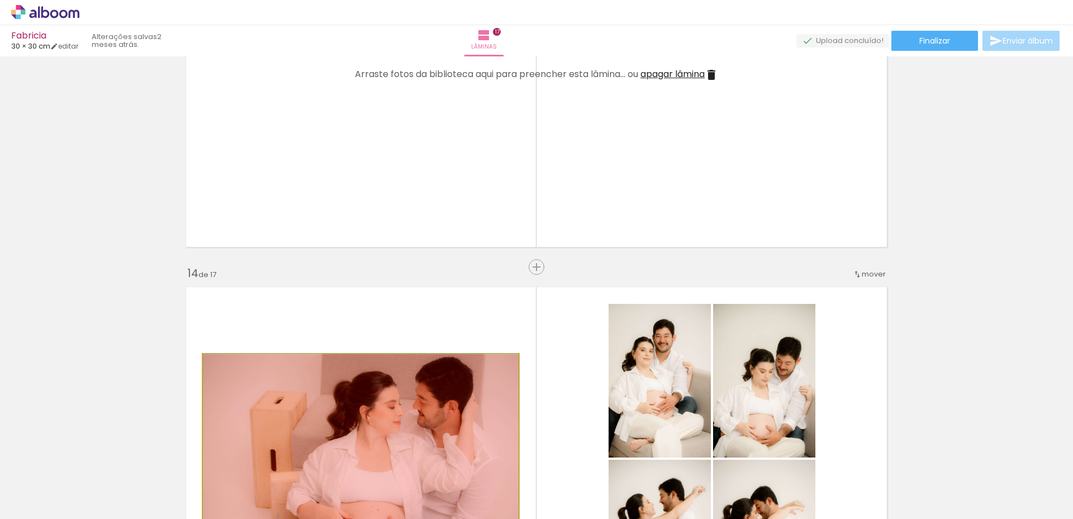
click at [323, 475] on quentale-workspace at bounding box center [536, 259] width 1073 height 519
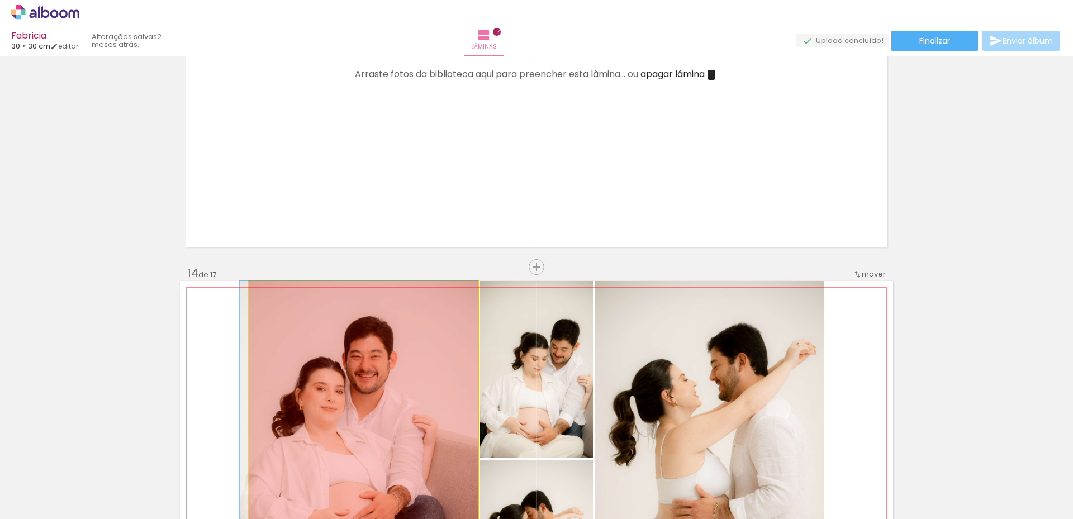
click at [315, 490] on quentale-workspace at bounding box center [536, 259] width 1073 height 519
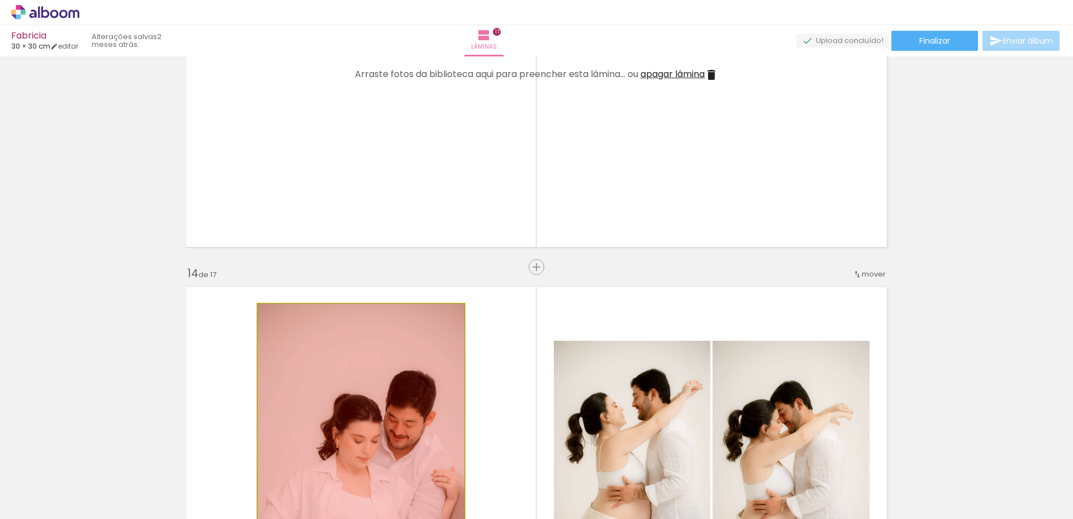
click at [356, 472] on quentale-workspace at bounding box center [536, 259] width 1073 height 519
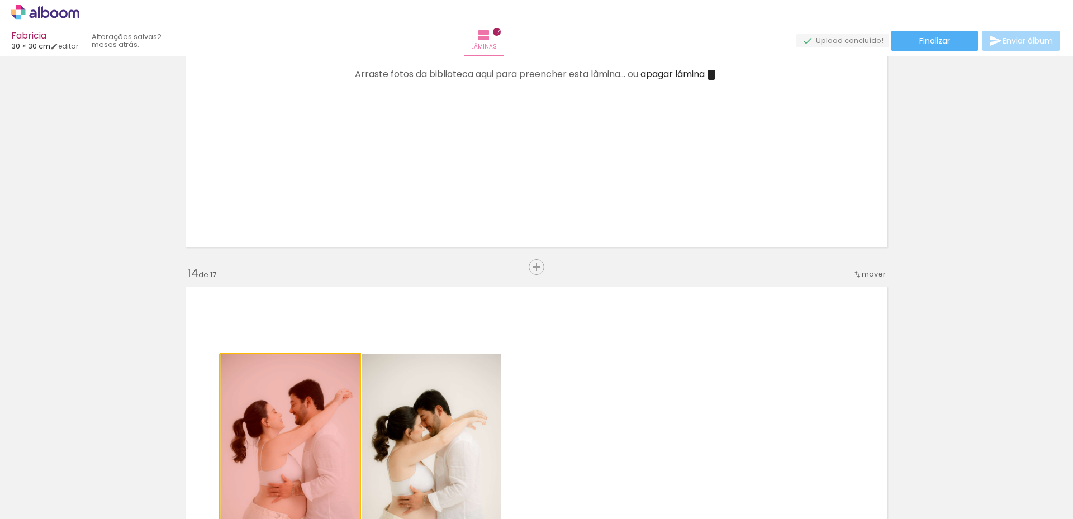
click at [320, 482] on quentale-workspace at bounding box center [536, 259] width 1073 height 519
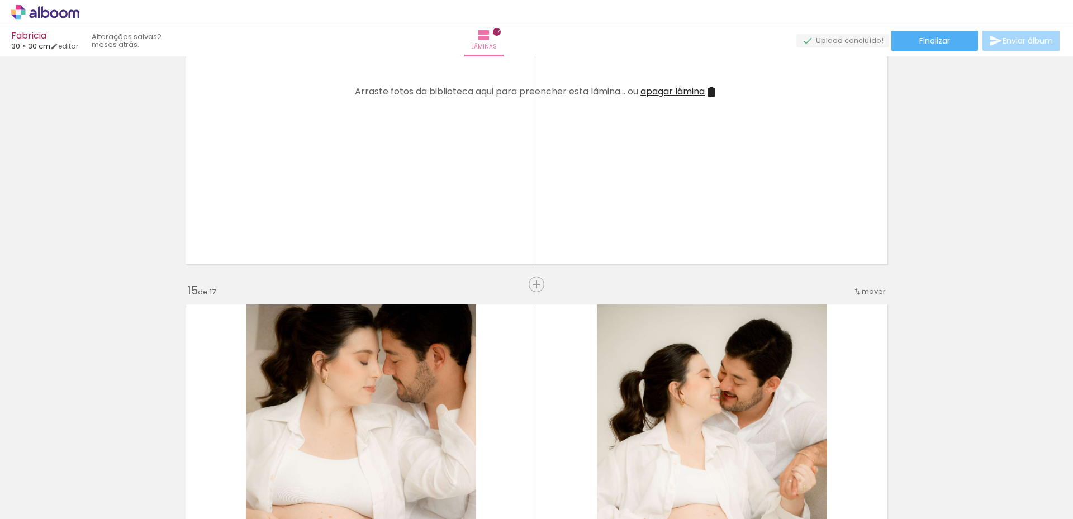
scroll to position [5254, 0]
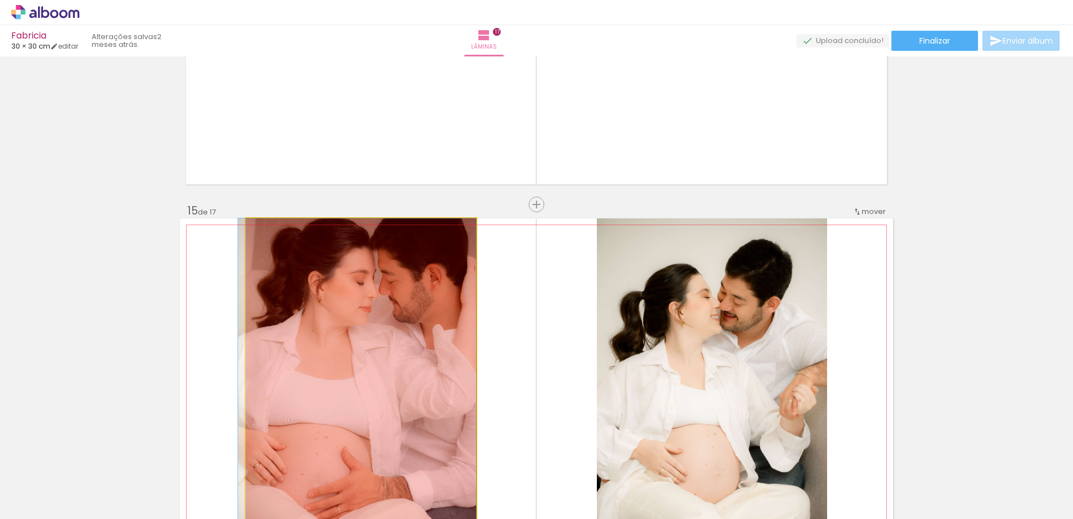
click at [306, 478] on quentale-workspace at bounding box center [536, 259] width 1073 height 519
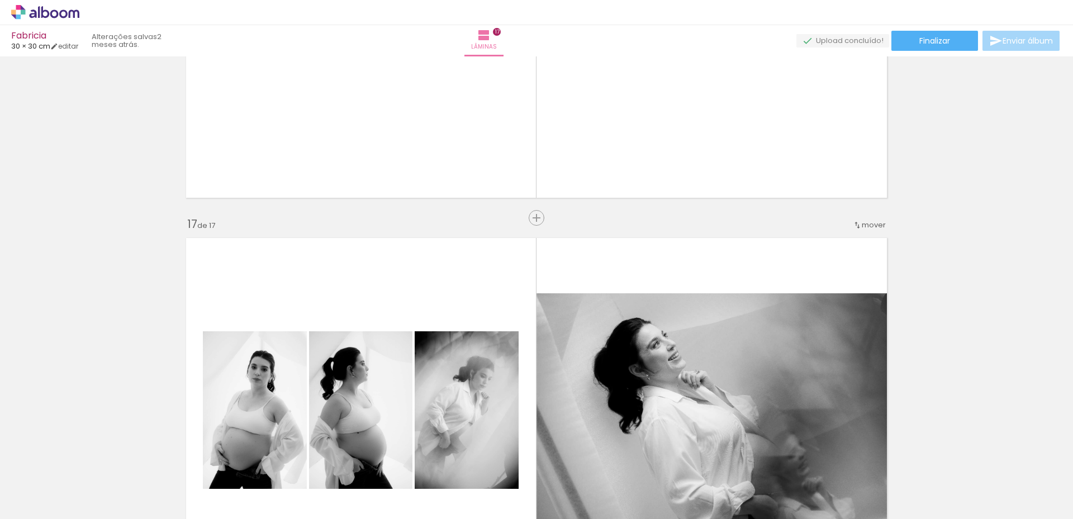
scroll to position [6036, 0]
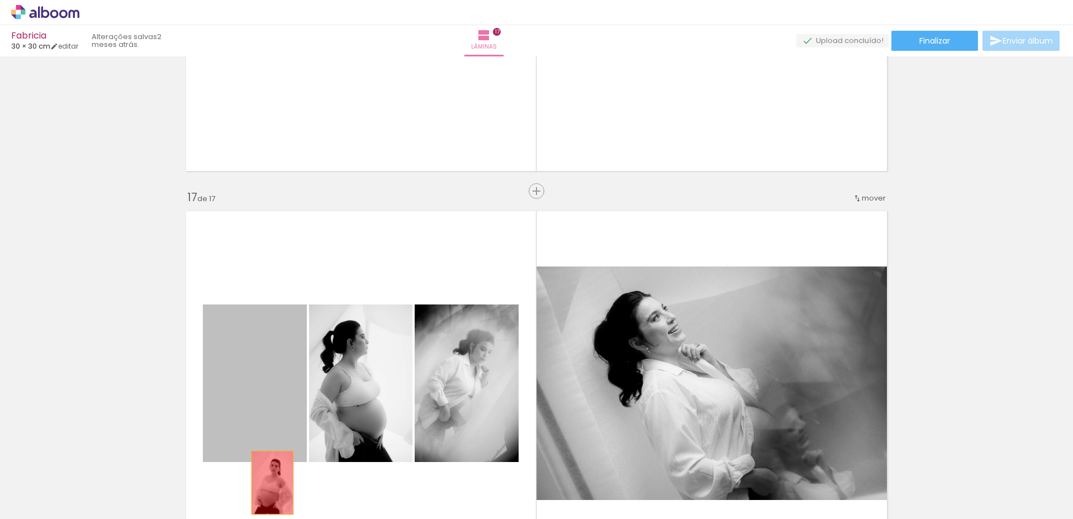
click at [269, 481] on quentale-workspace at bounding box center [536, 259] width 1073 height 519
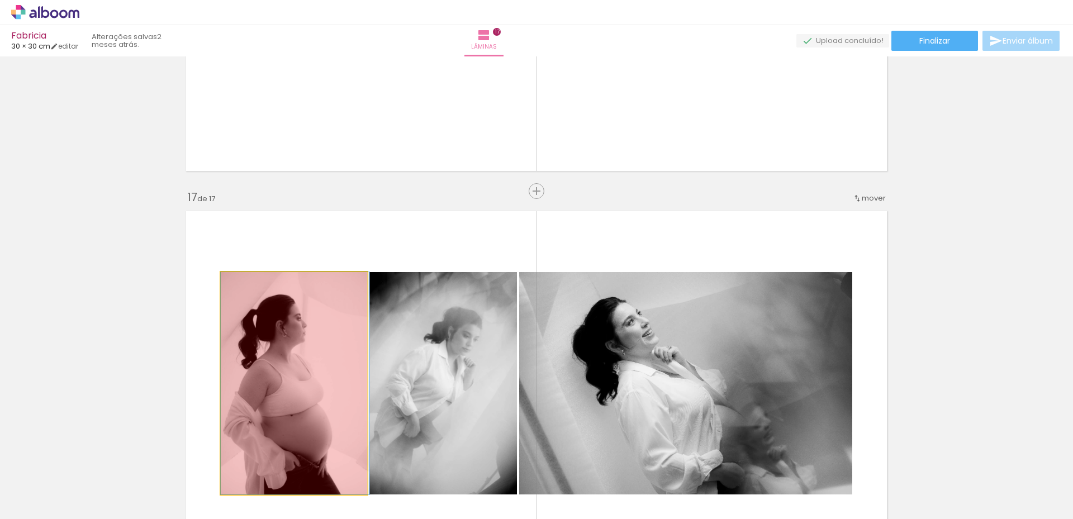
click at [283, 495] on quentale-workspace at bounding box center [536, 259] width 1073 height 519
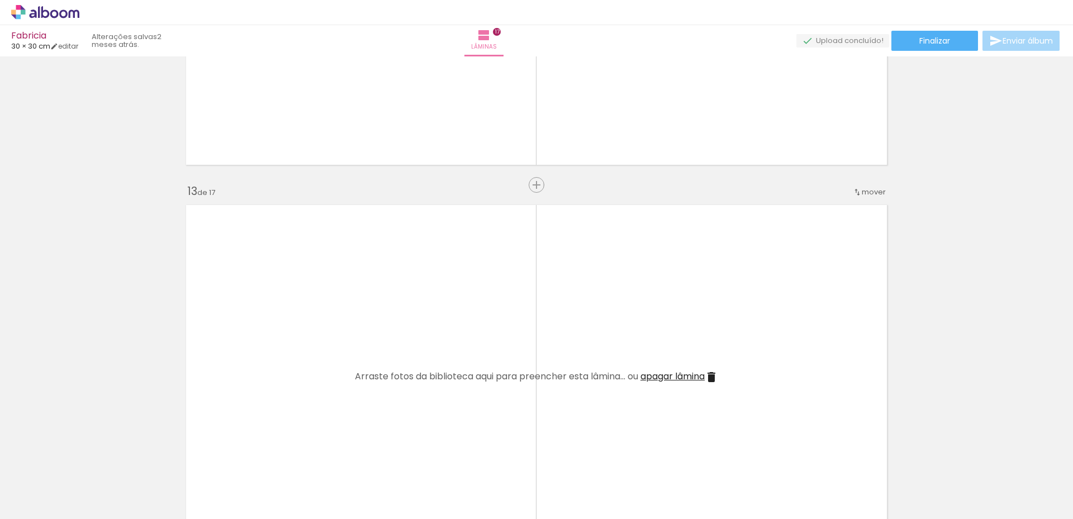
scroll to position [4169, 0]
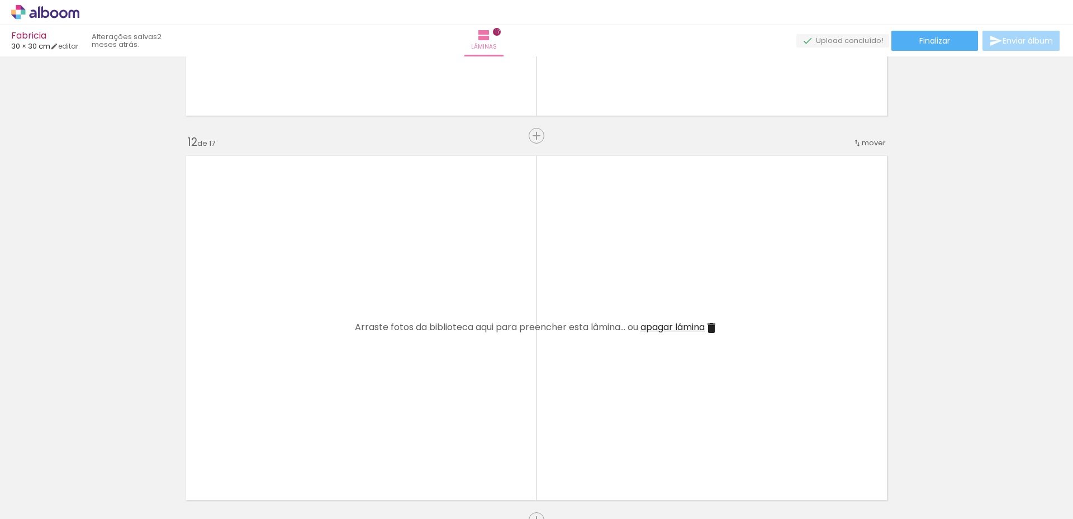
click at [90, 458] on iron-icon at bounding box center [88, 459] width 12 height 12
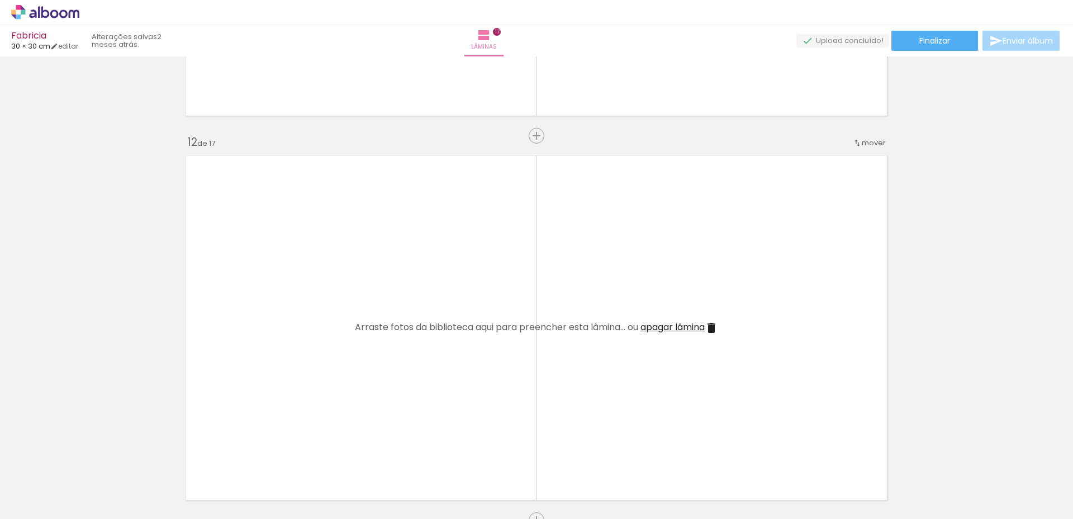
click at [90, 458] on iron-icon at bounding box center [88, 459] width 12 height 12
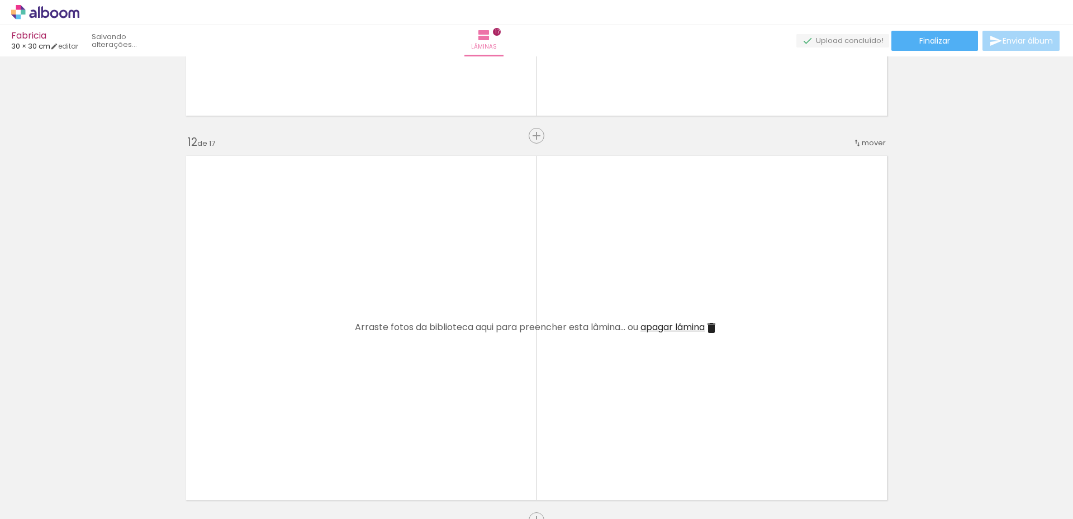
click at [90, 458] on iron-icon at bounding box center [88, 459] width 12 height 12
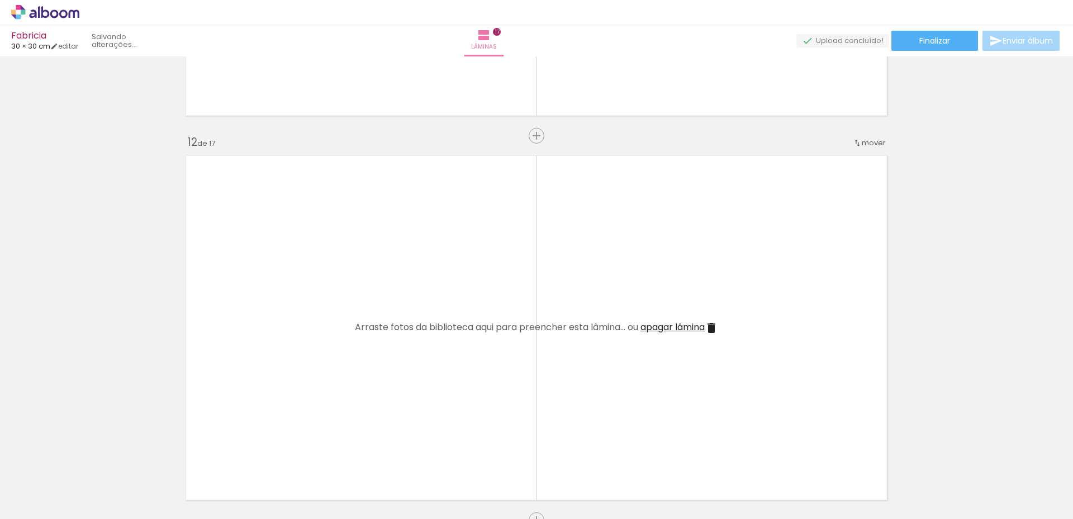
click at [90, 458] on iron-icon at bounding box center [88, 459] width 12 height 12
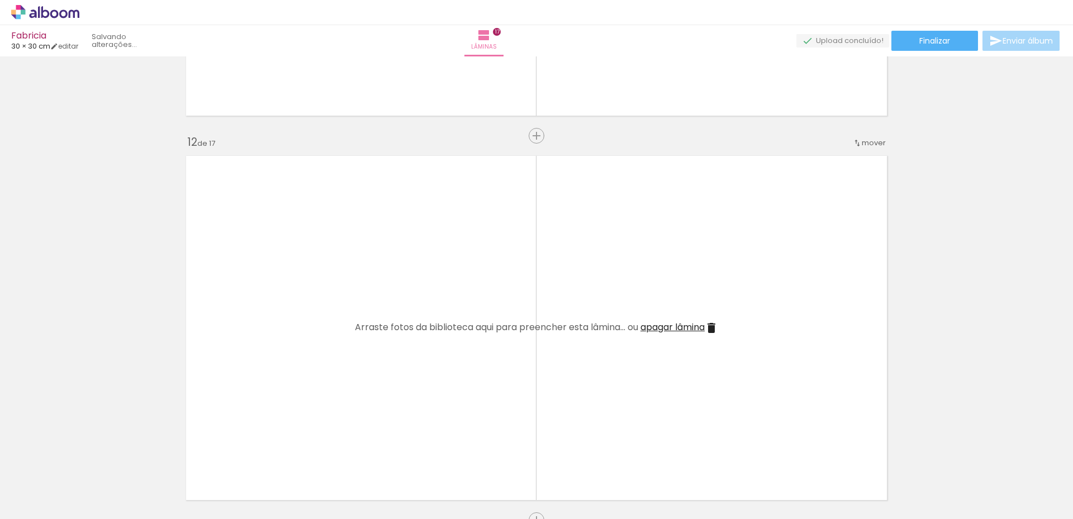
click at [90, 458] on iron-icon at bounding box center [88, 459] width 12 height 12
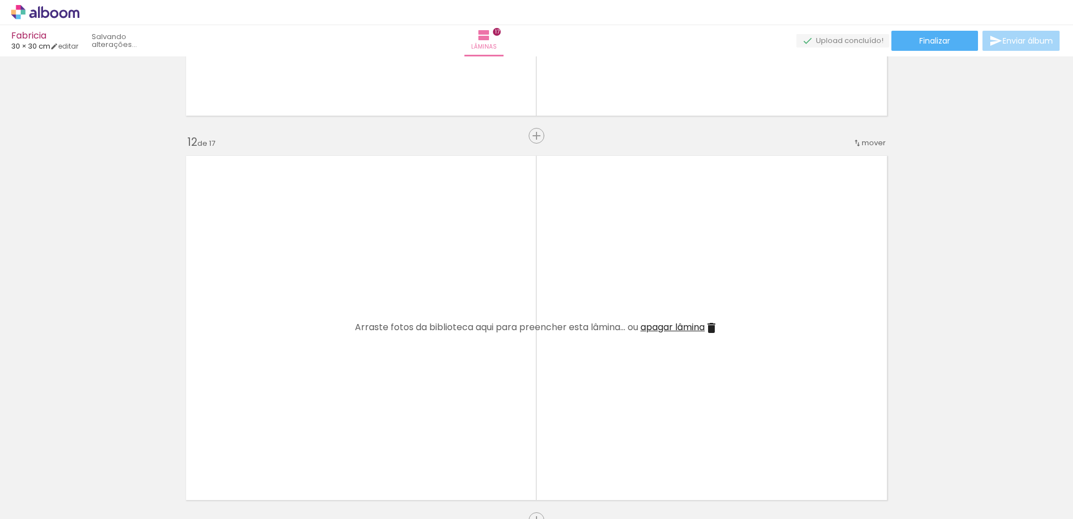
click at [90, 457] on iron-icon at bounding box center [88, 459] width 12 height 12
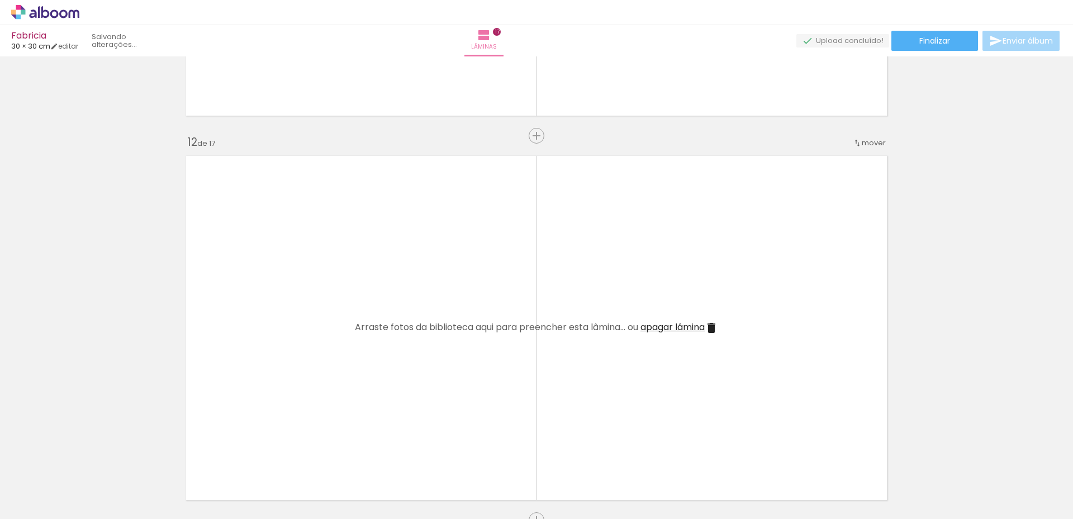
click at [90, 457] on iron-icon at bounding box center [88, 459] width 12 height 12
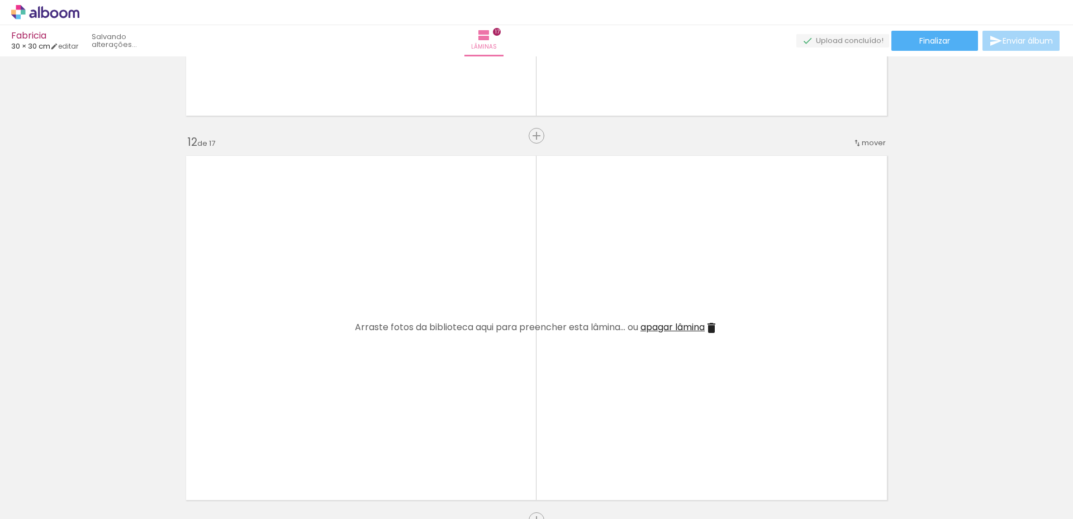
click at [90, 457] on iron-icon at bounding box center [88, 459] width 12 height 12
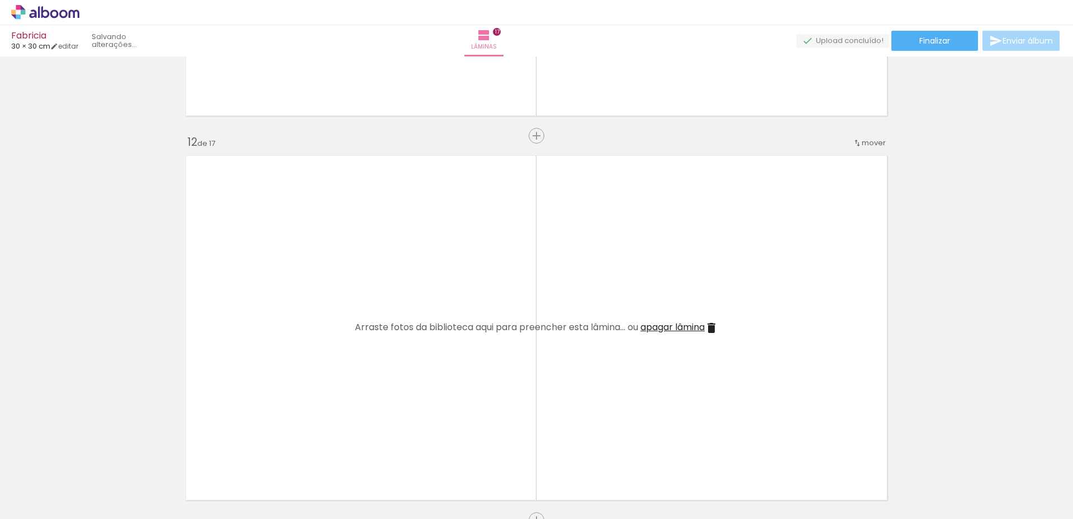
click at [90, 457] on iron-icon at bounding box center [88, 459] width 12 height 12
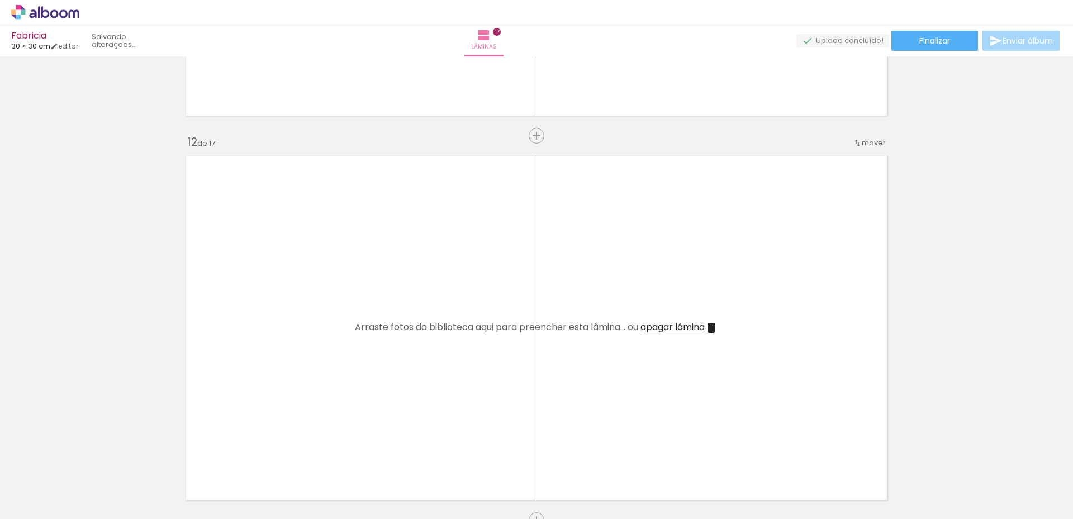
click at [90, 457] on iron-icon at bounding box center [88, 459] width 12 height 12
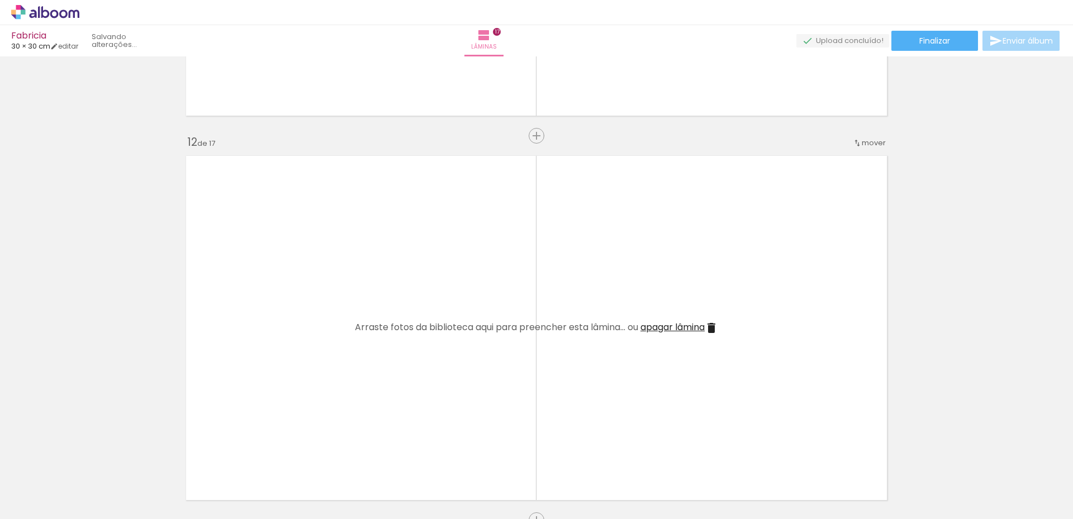
click at [90, 457] on iron-icon at bounding box center [88, 459] width 12 height 12
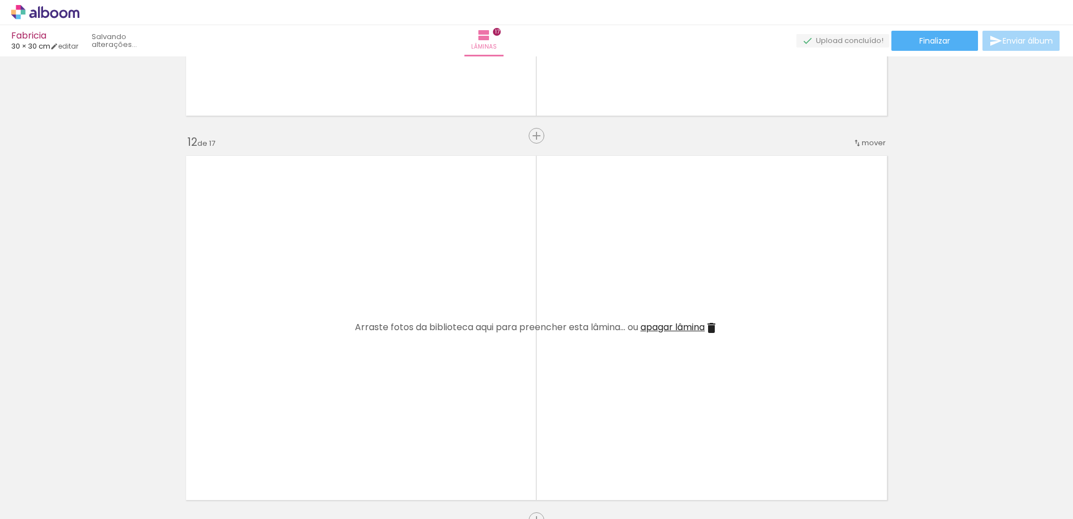
click at [90, 457] on iron-icon at bounding box center [88, 459] width 12 height 12
click at [0, 0] on div "Adicionar Fotos Solte suas fotos aqui..." at bounding box center [0, 0] width 0 height 0
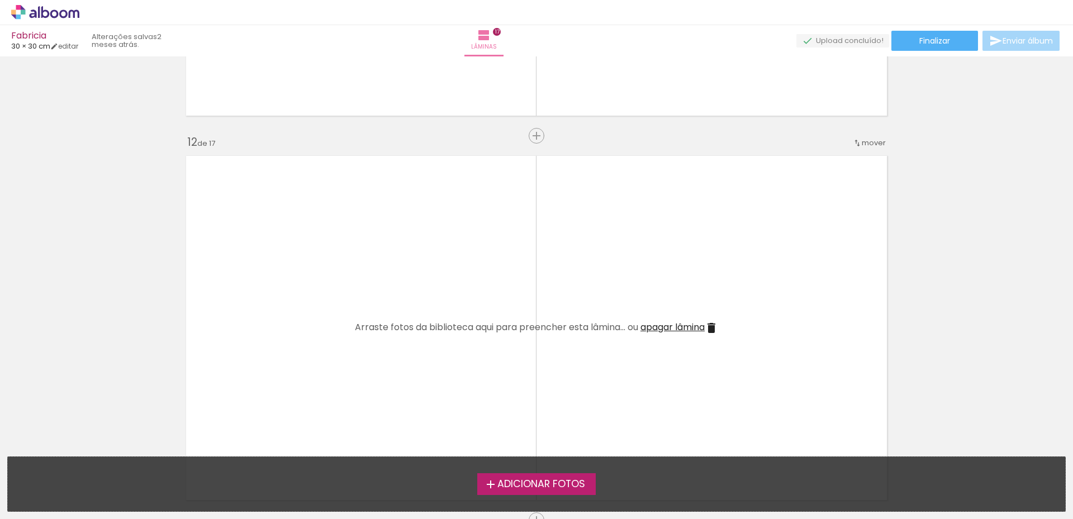
click at [90, 457] on div "Adicionar Fotos Solte suas fotos aqui..." at bounding box center [536, 484] width 1057 height 54
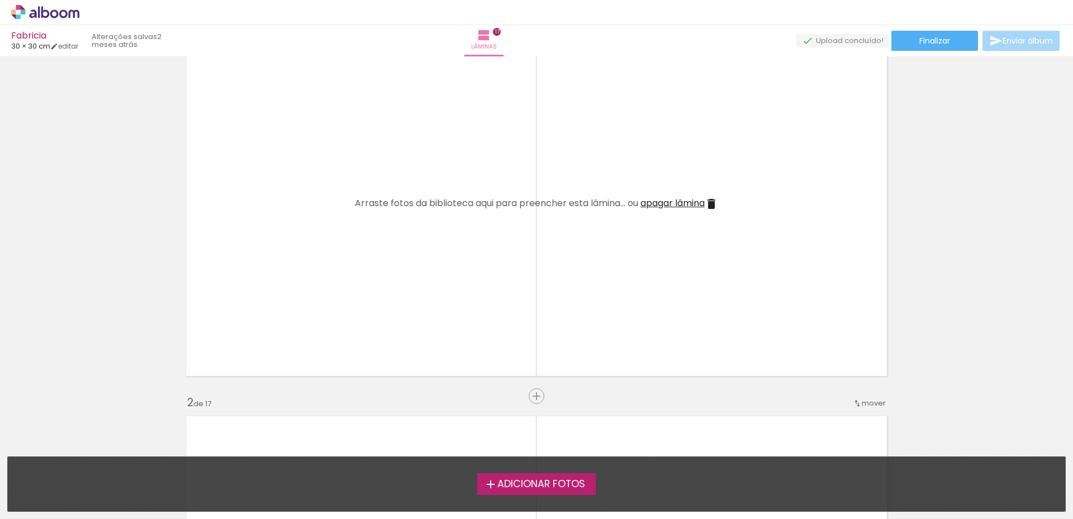
scroll to position [0, 0]
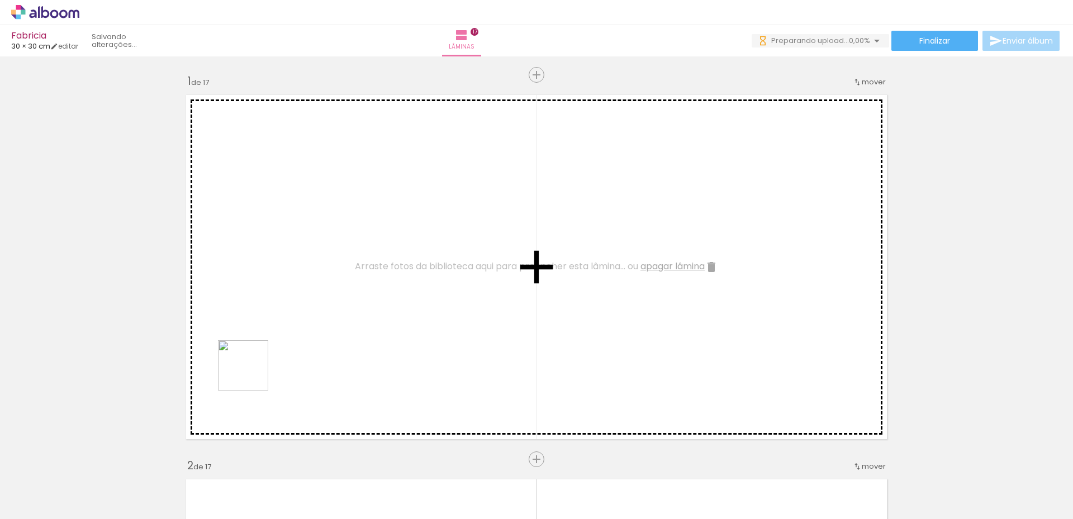
drag, startPoint x: 245, startPoint y: 450, endPoint x: 319, endPoint y: 472, distance: 77.1
click at [255, 390] on quentale-workspace at bounding box center [536, 259] width 1073 height 519
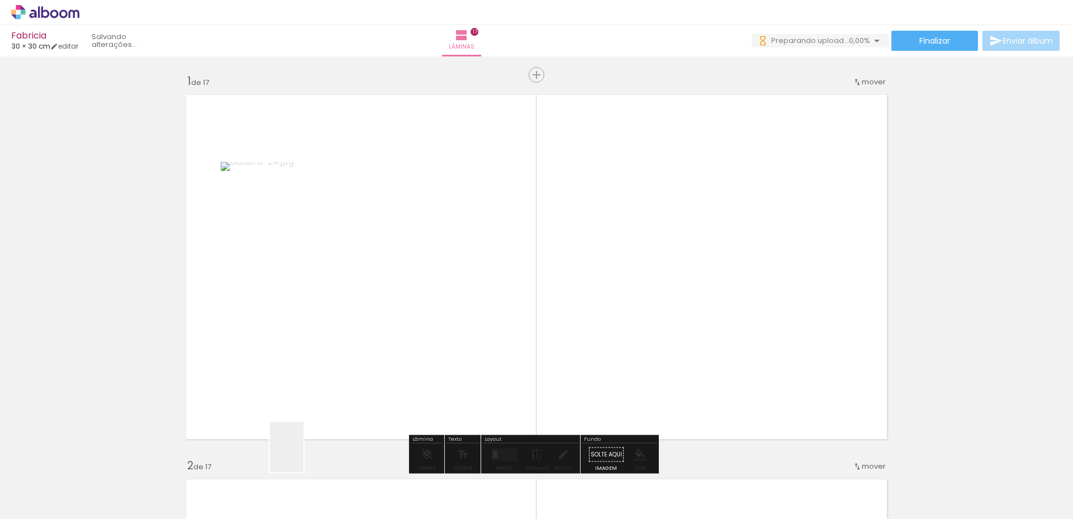
drag, startPoint x: 303, startPoint y: 456, endPoint x: 377, endPoint y: 478, distance: 76.7
click at [319, 376] on quentale-workspace at bounding box center [536, 259] width 1073 height 519
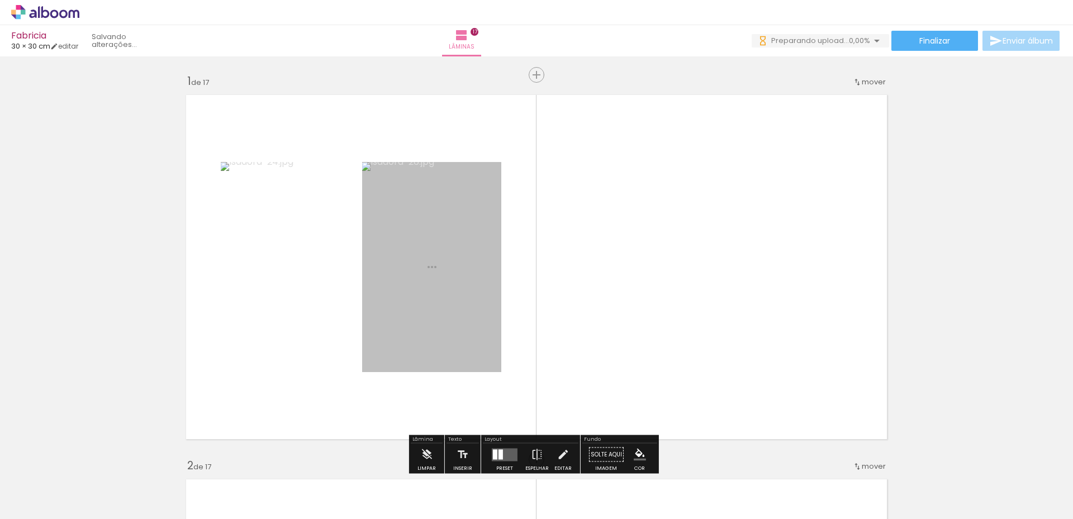
drag, startPoint x: 380, startPoint y: 472, endPoint x: 436, endPoint y: 471, distance: 55.9
click at [380, 376] on quentale-workspace at bounding box center [536, 259] width 1073 height 519
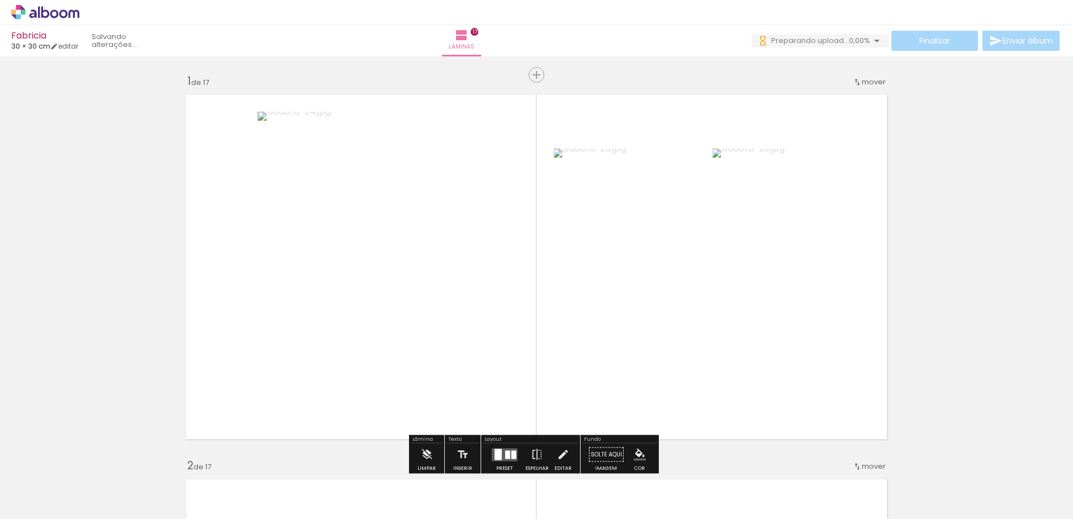
click at [407, 369] on quentale-workspace at bounding box center [536, 259] width 1073 height 519
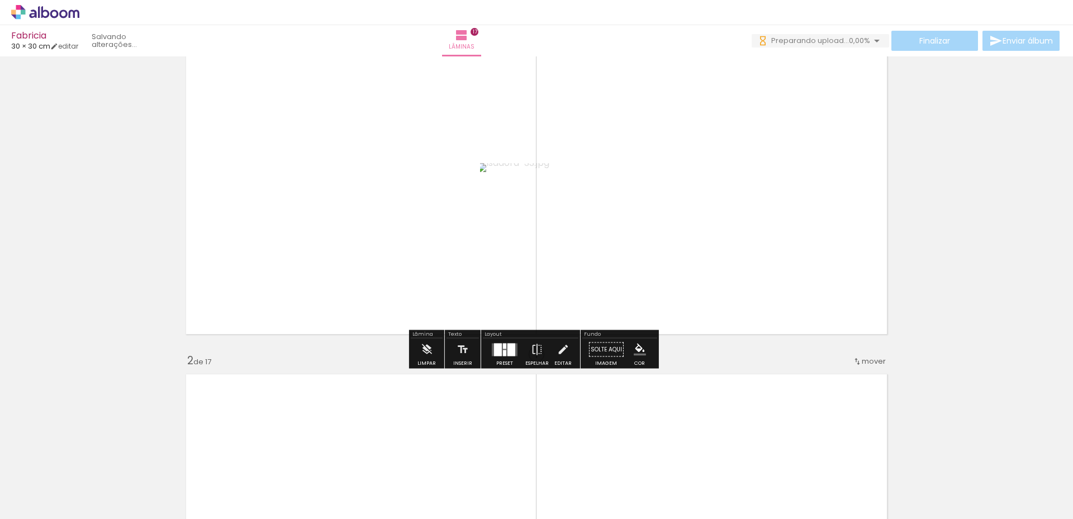
scroll to position [168, 0]
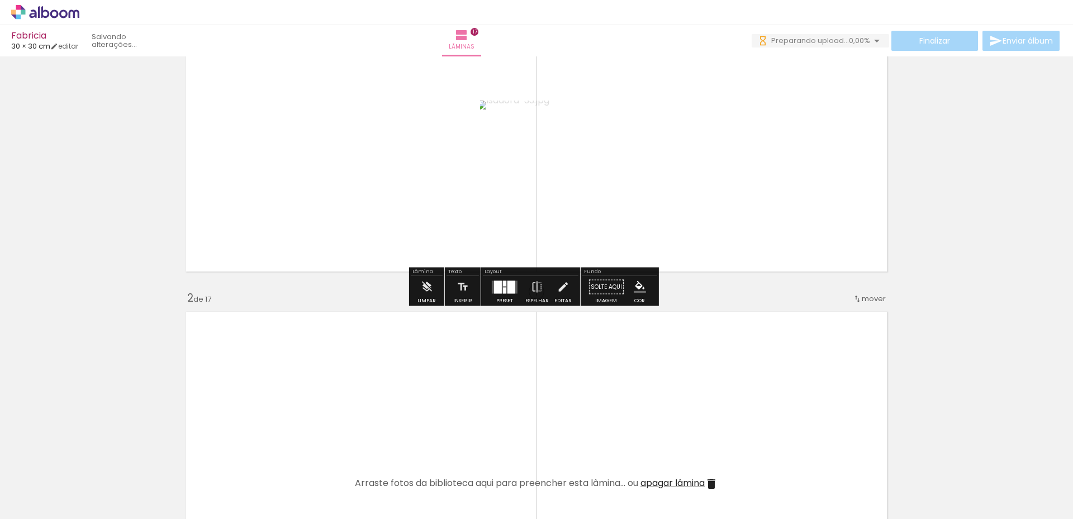
click at [503, 288] on div at bounding box center [504, 290] width 3 height 6
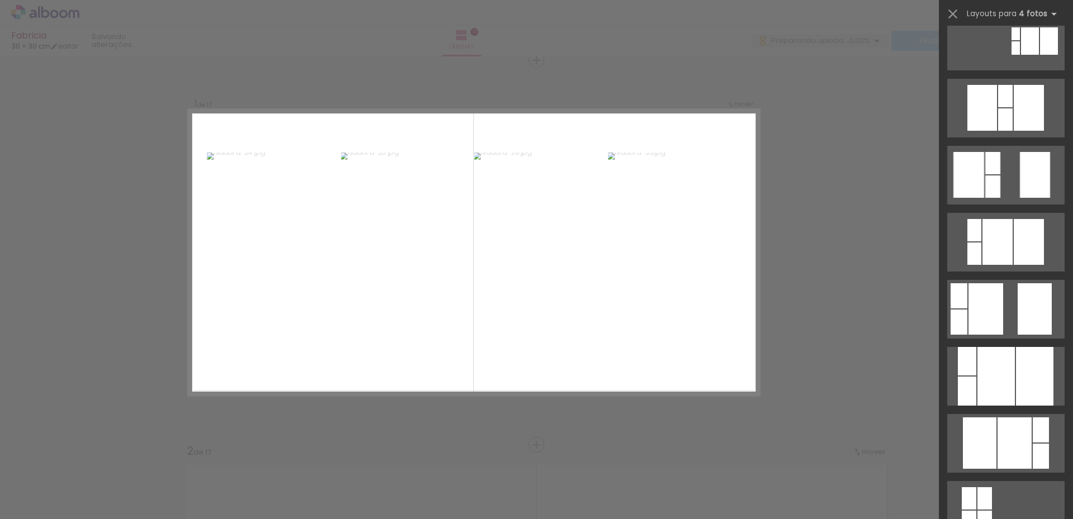
scroll to position [447, 0]
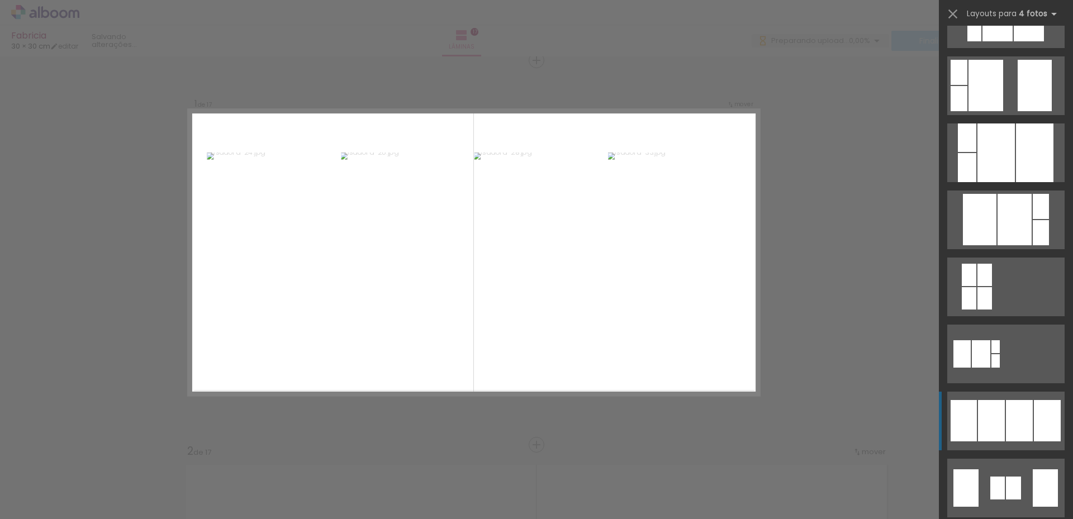
click at [998, 423] on div at bounding box center [991, 420] width 27 height 41
